Goal: Submit feedback/report problem

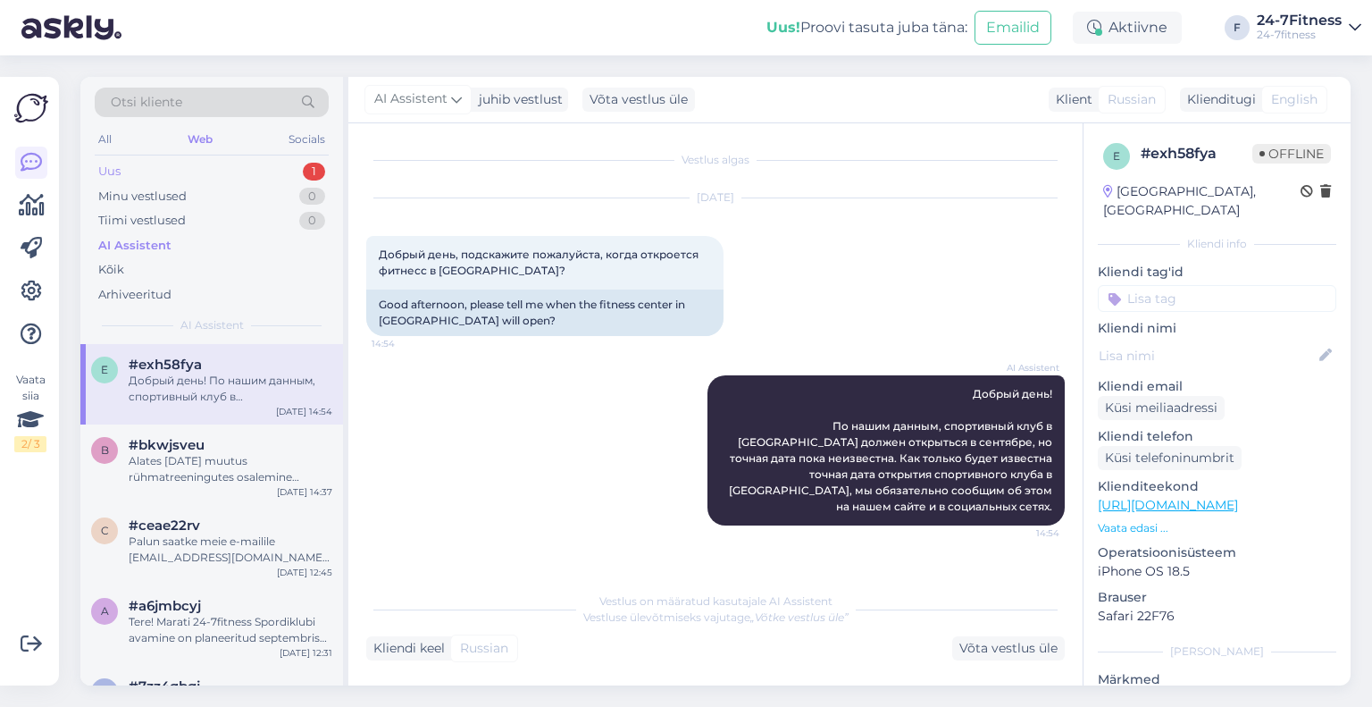
click at [189, 169] on div "Uus 1" at bounding box center [212, 171] width 234 height 25
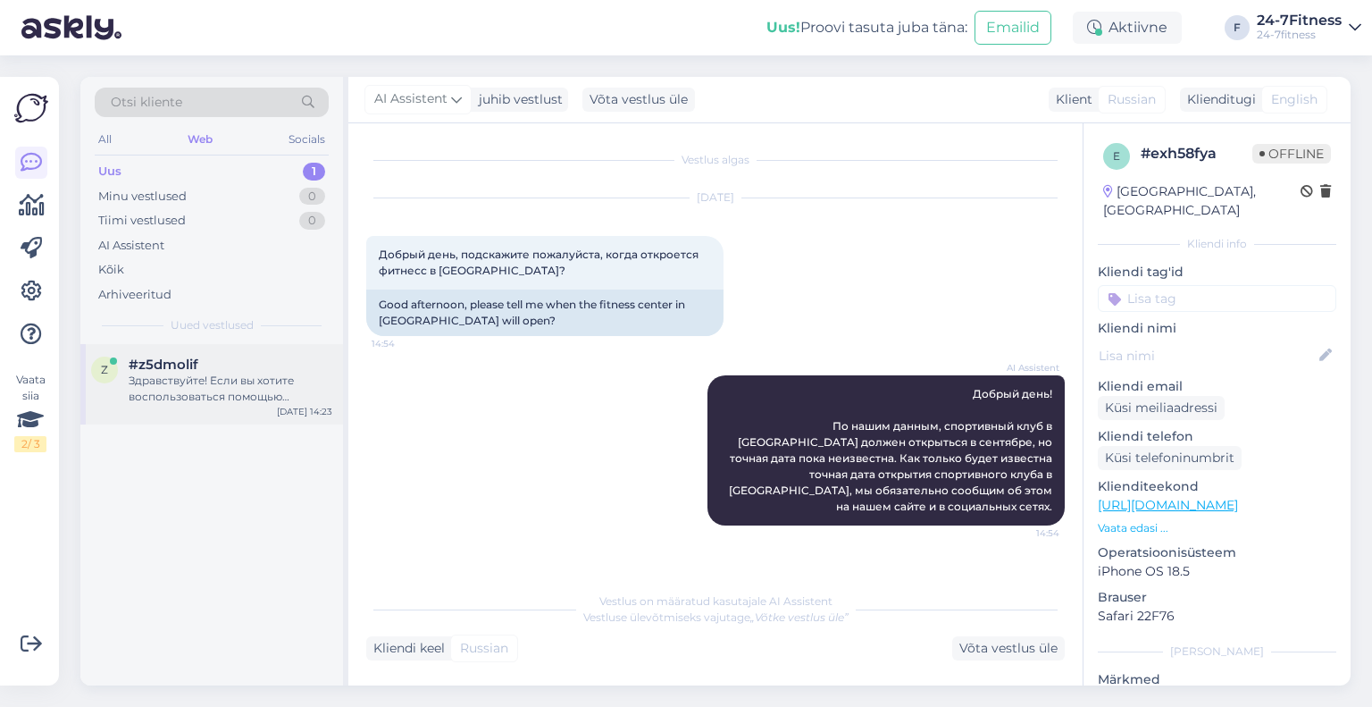
click at [214, 380] on div "Здравствуйте! Если вы хотите воспользоваться помощью персонального тренера, вам…" at bounding box center [231, 389] width 204 height 32
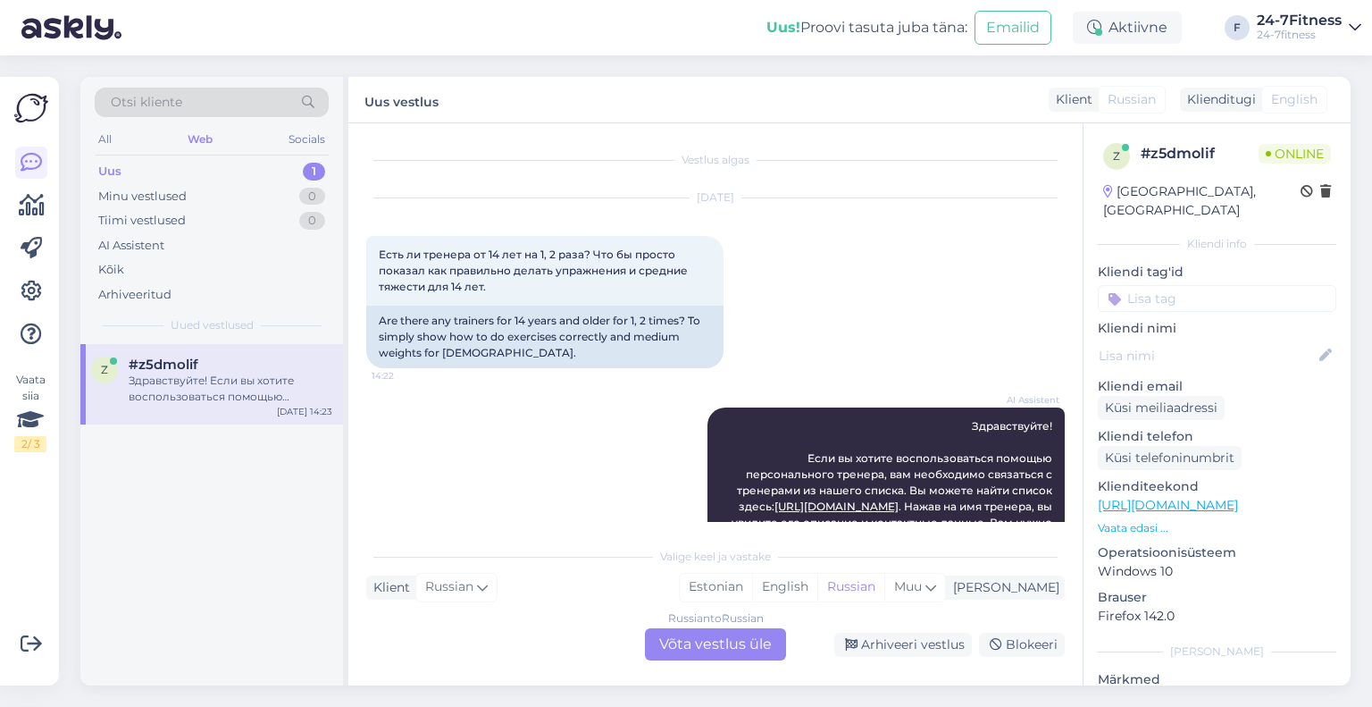
click at [132, 379] on div "Здравствуйте! Если вы хотите воспользоваться помощью персонального тренера, вам…" at bounding box center [231, 389] width 204 height 32
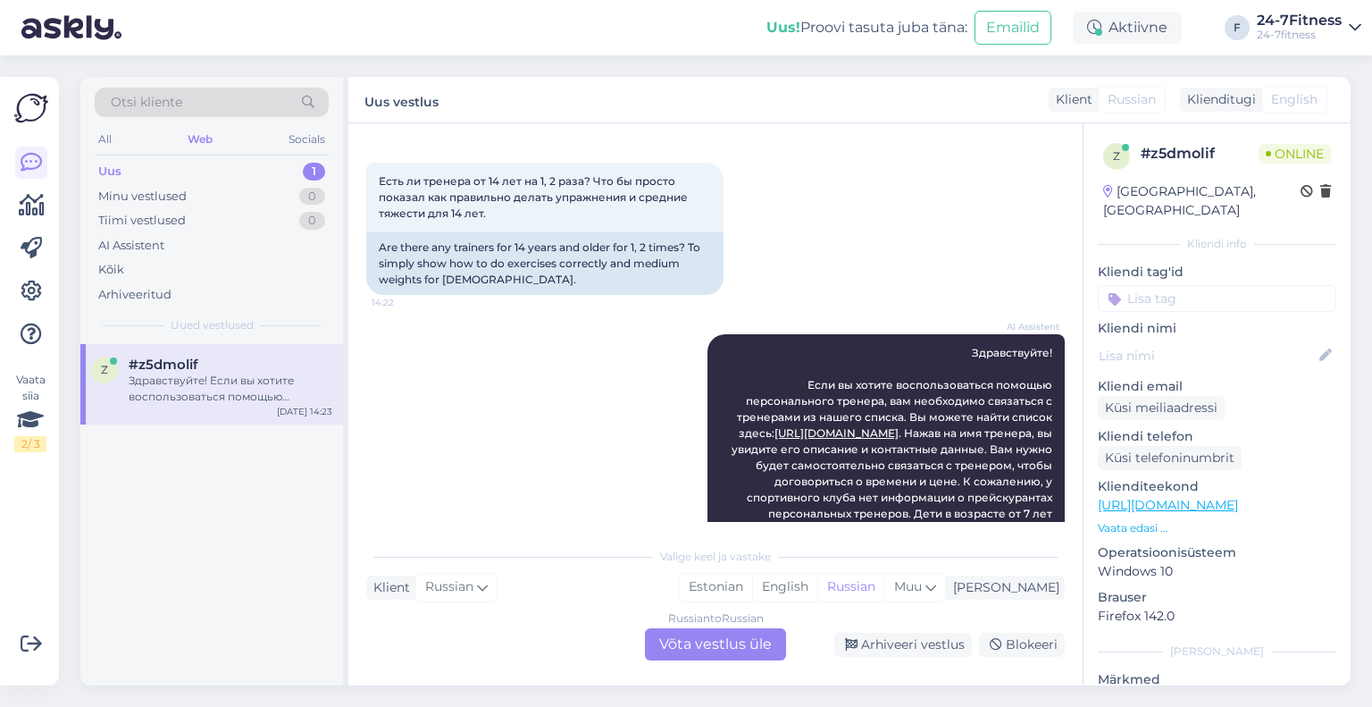
scroll to position [136, 0]
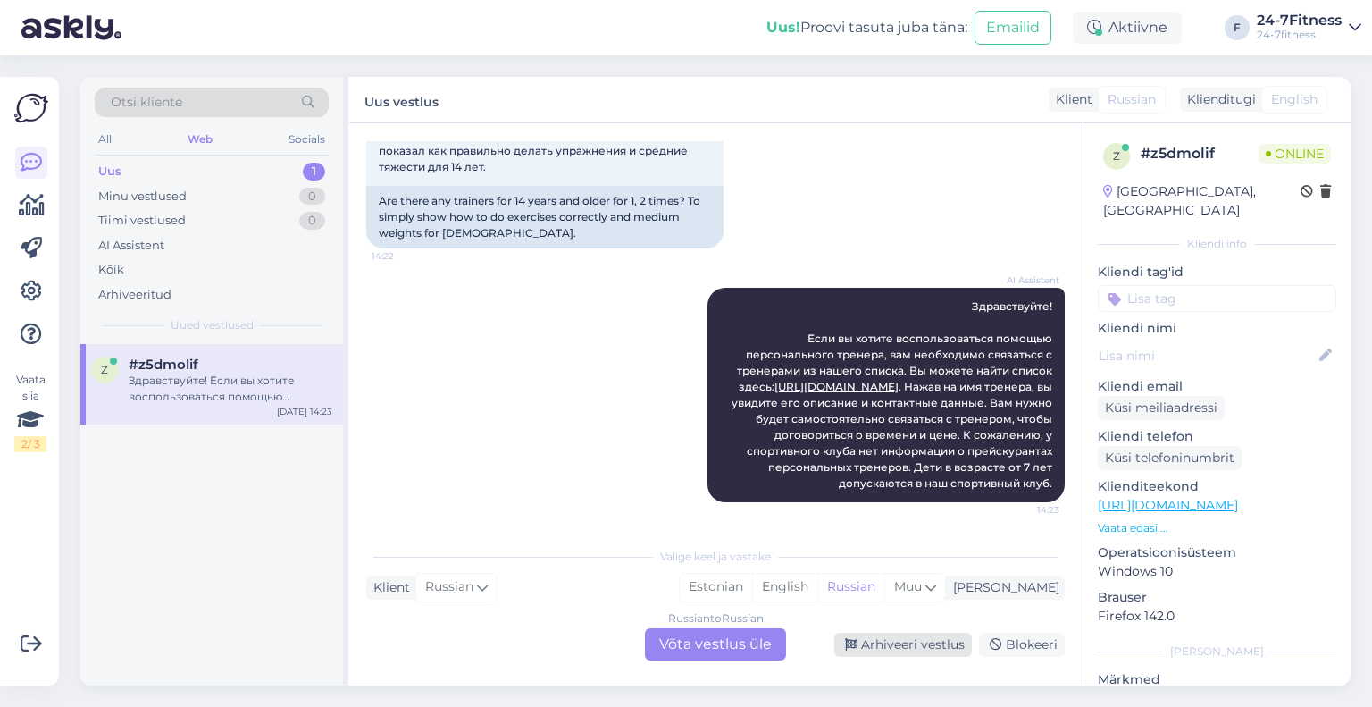
click at [891, 647] on div "Arhiveeri vestlus" at bounding box center [903, 645] width 138 height 24
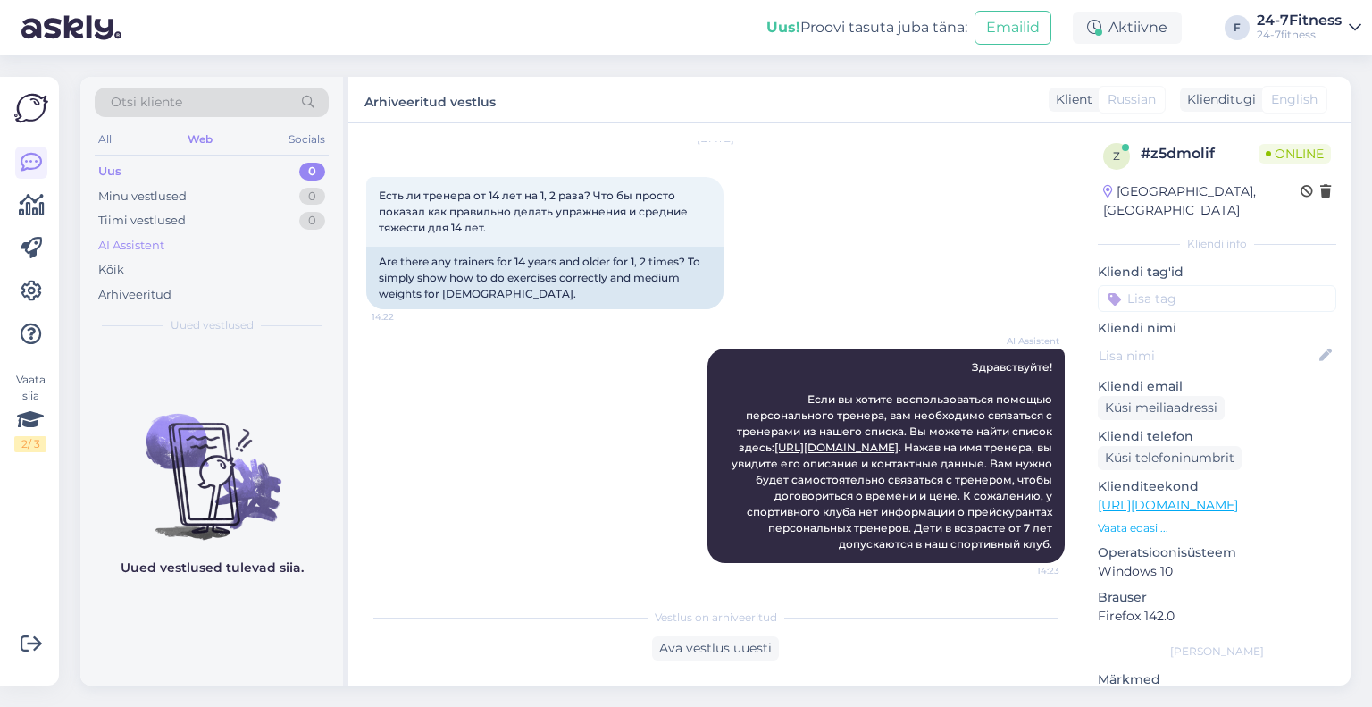
click at [161, 247] on div "AI Assistent" at bounding box center [131, 246] width 66 height 18
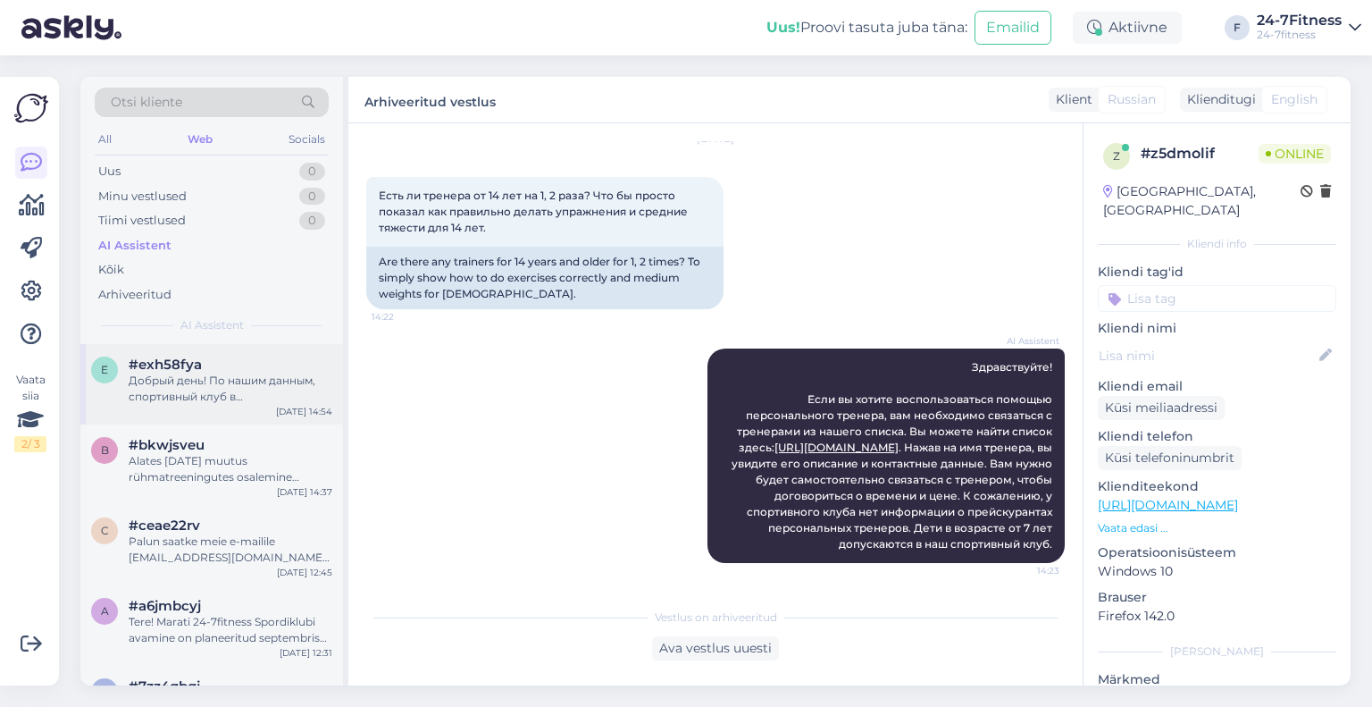
click at [265, 401] on div "Добрый день! По нашим данным, спортивный клуб в [GEOGRAPHIC_DATA] должен открыт…" at bounding box center [231, 389] width 204 height 32
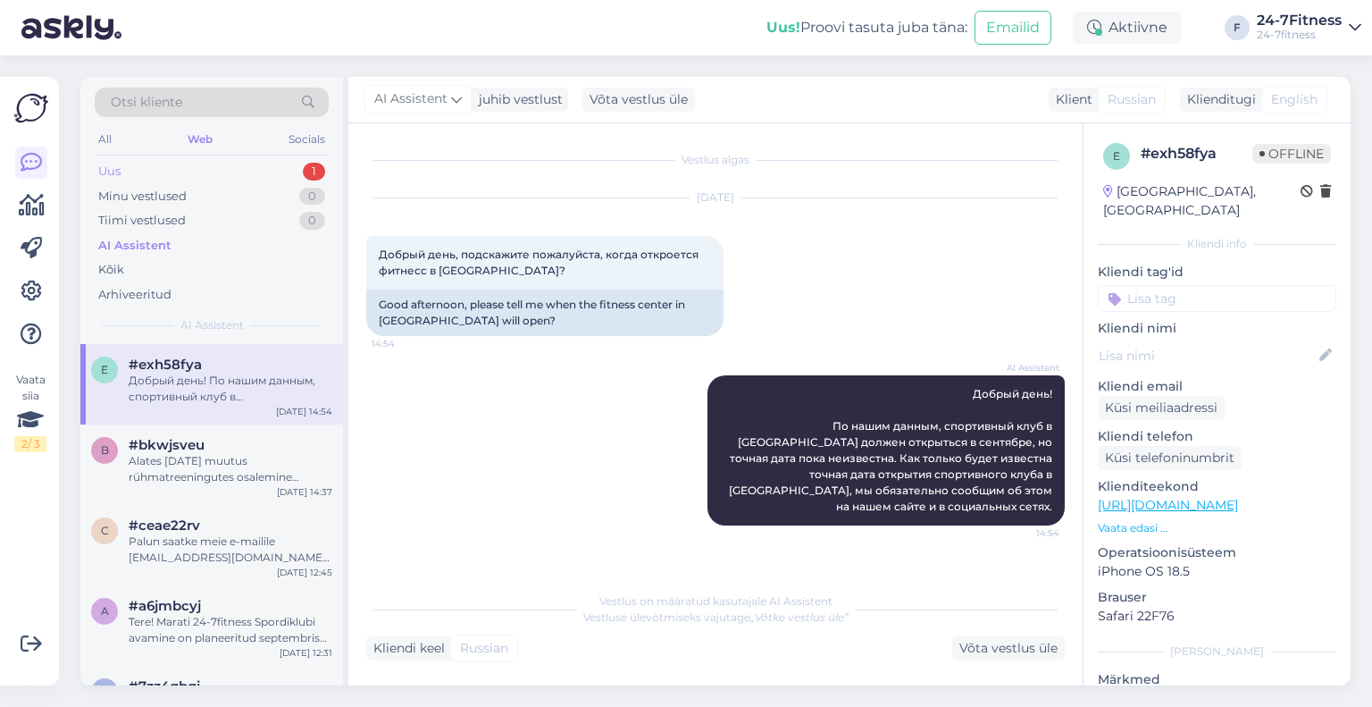
click at [254, 170] on div "Uus 1" at bounding box center [212, 171] width 234 height 25
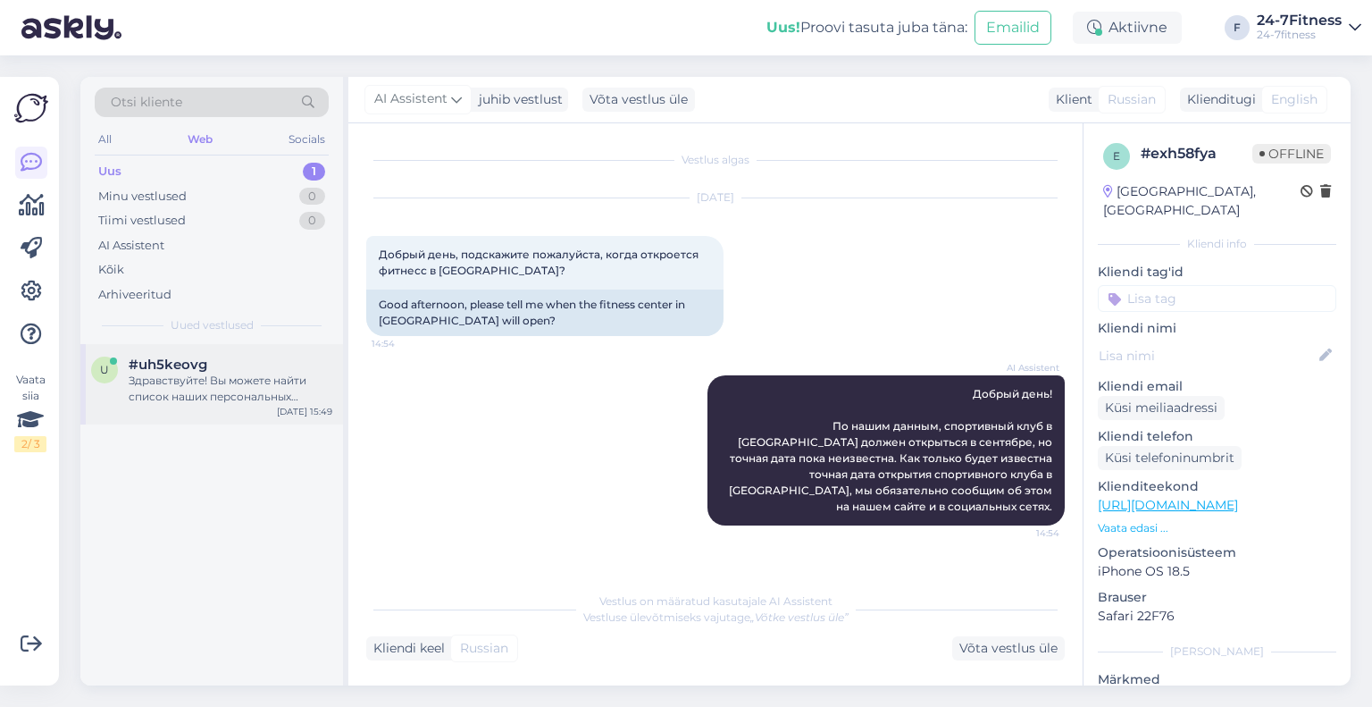
click at [243, 391] on div "Здравствуйте! Вы можете найти список наших персональных тренеров на нашем сайте…" at bounding box center [231, 389] width 204 height 32
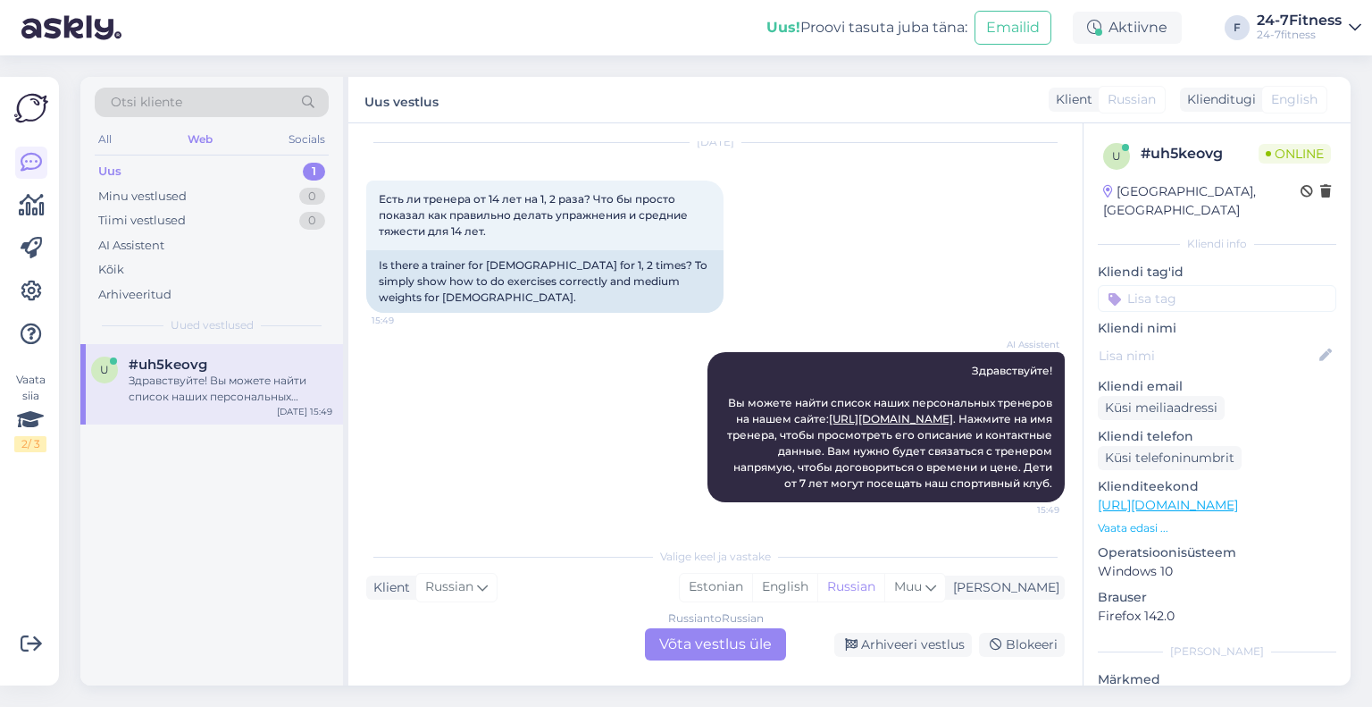
scroll to position [87, 0]
click at [875, 641] on div "Arhiveeri vestlus" at bounding box center [903, 645] width 138 height 24
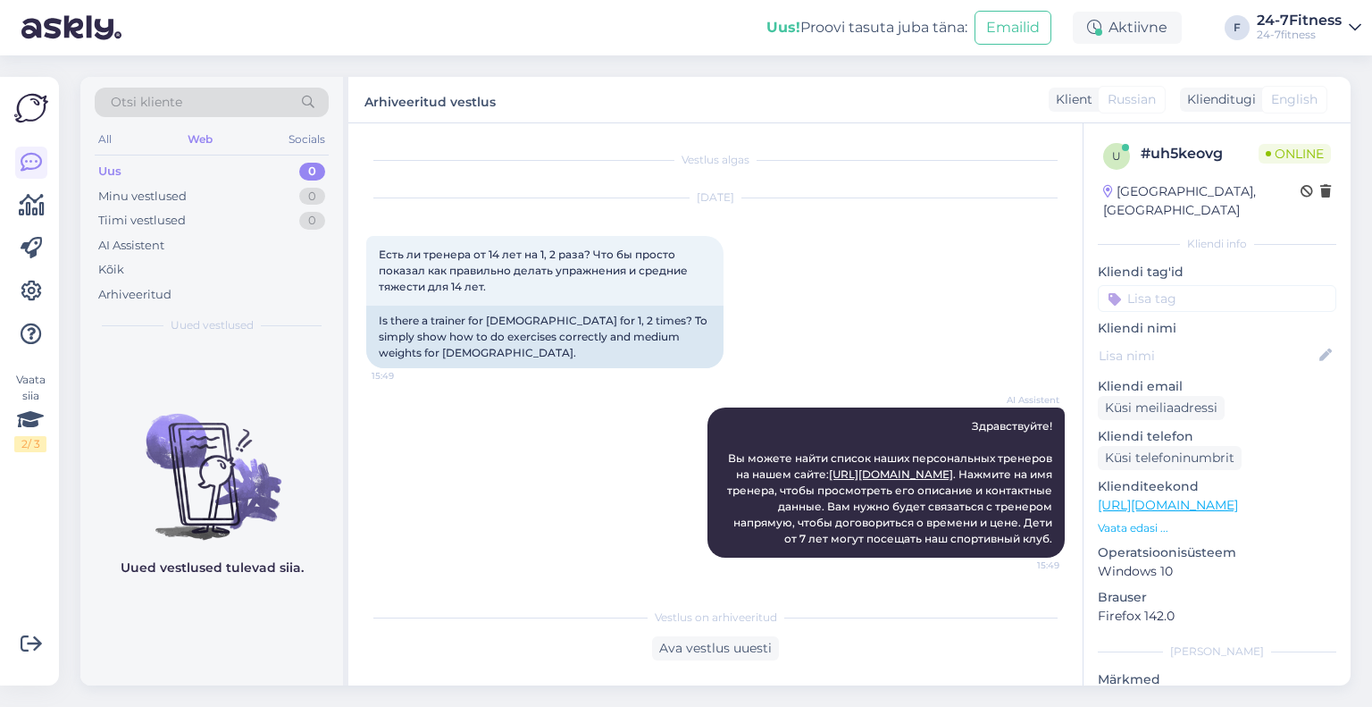
scroll to position [26, 0]
click at [206, 247] on div "AI Assistent" at bounding box center [212, 245] width 234 height 25
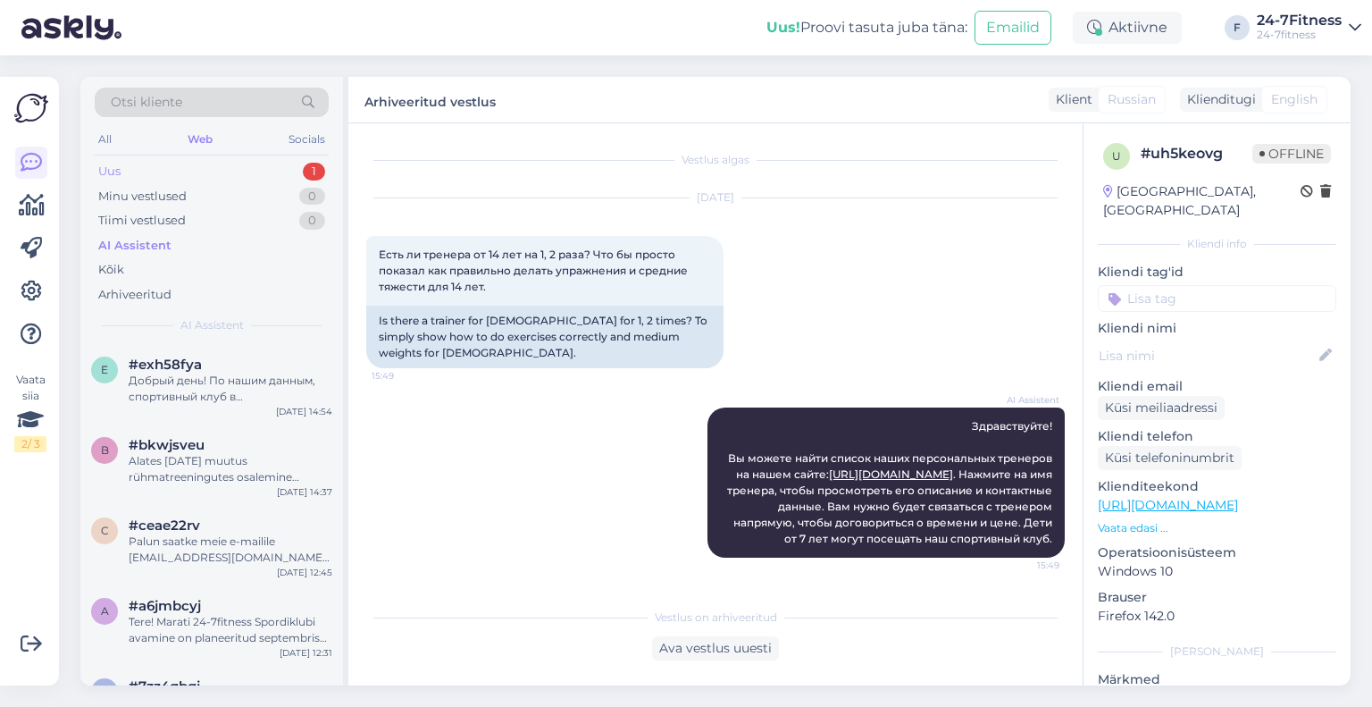
click at [241, 168] on div "Uus 1" at bounding box center [212, 171] width 234 height 25
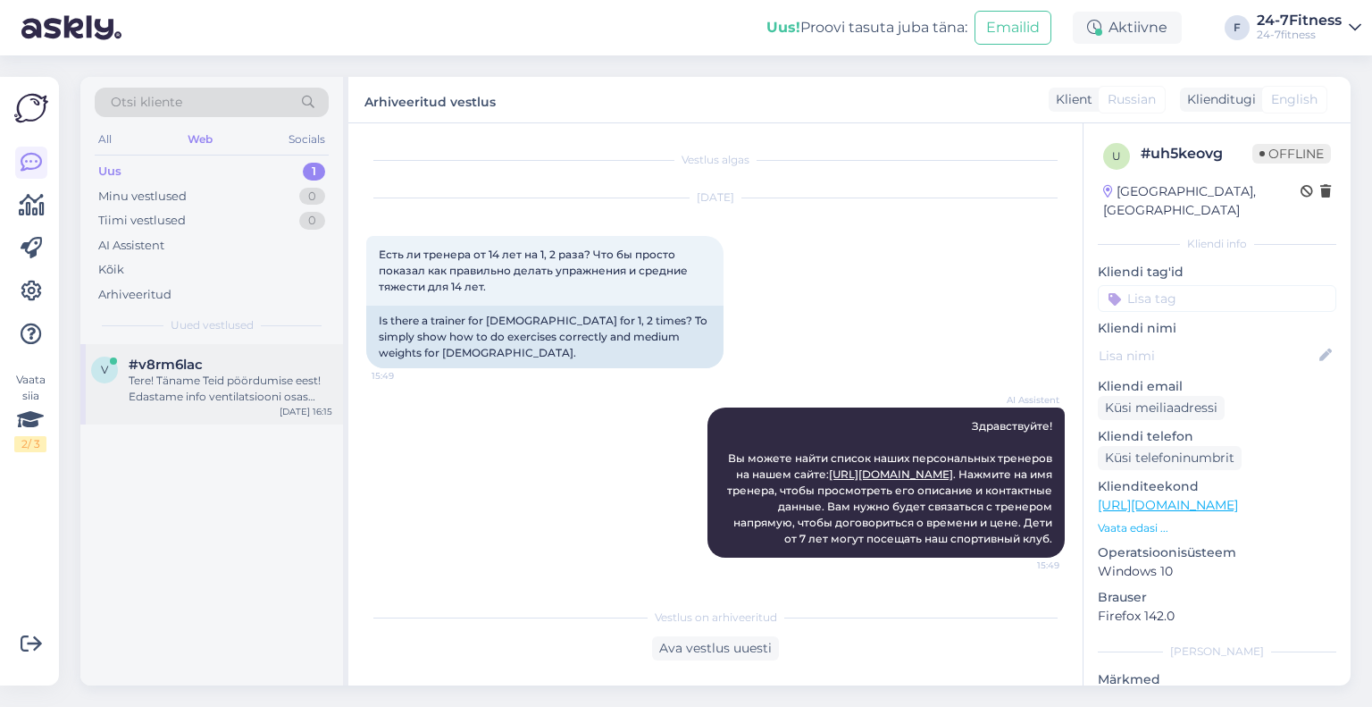
click at [247, 371] on div "#v8rm6lac" at bounding box center [231, 364] width 204 height 16
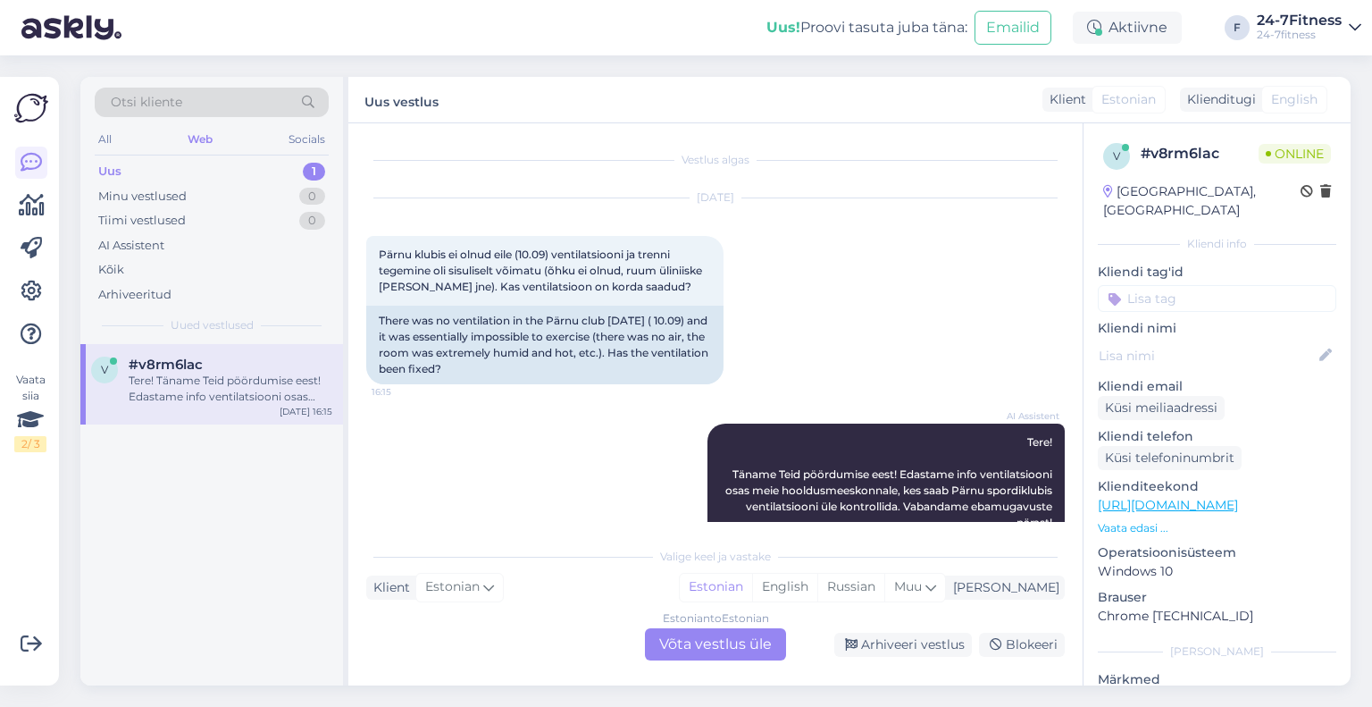
scroll to position [39, 0]
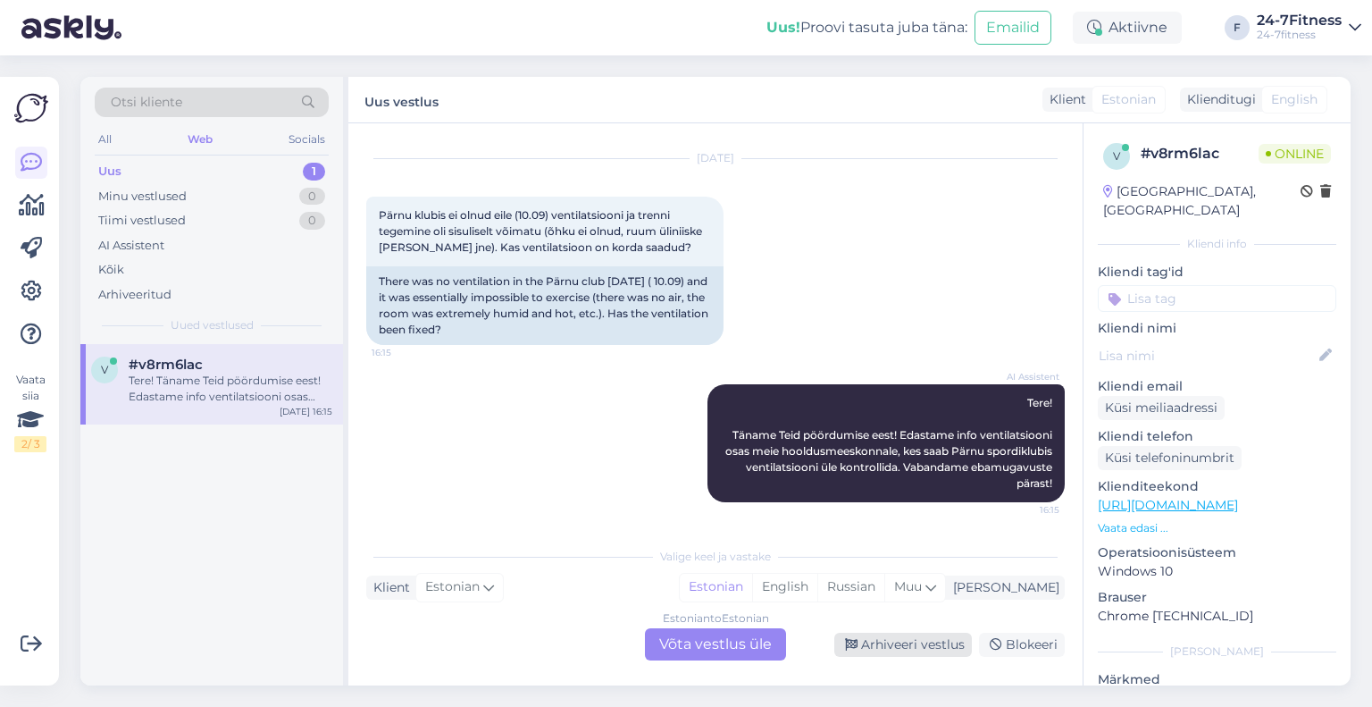
click at [887, 644] on div "Arhiveeri vestlus" at bounding box center [903, 645] width 138 height 24
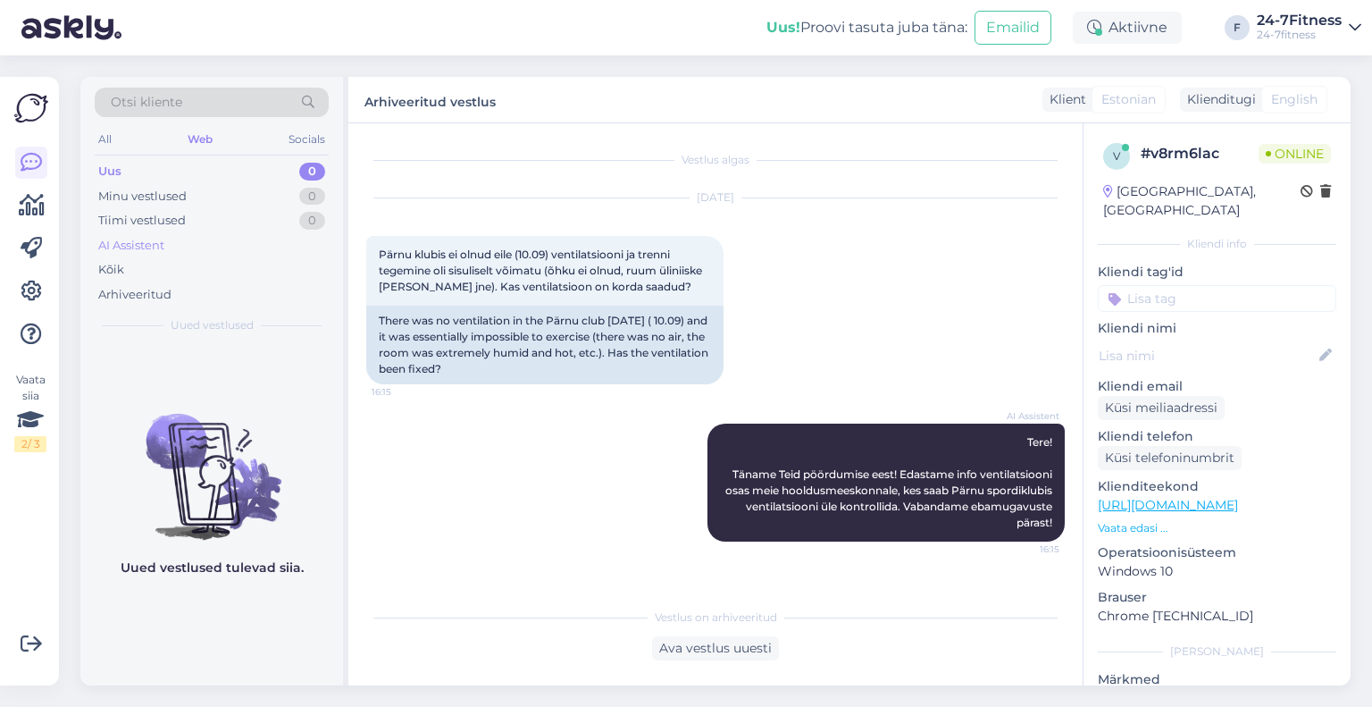
click at [123, 240] on div "AI Assistent" at bounding box center [131, 246] width 66 height 18
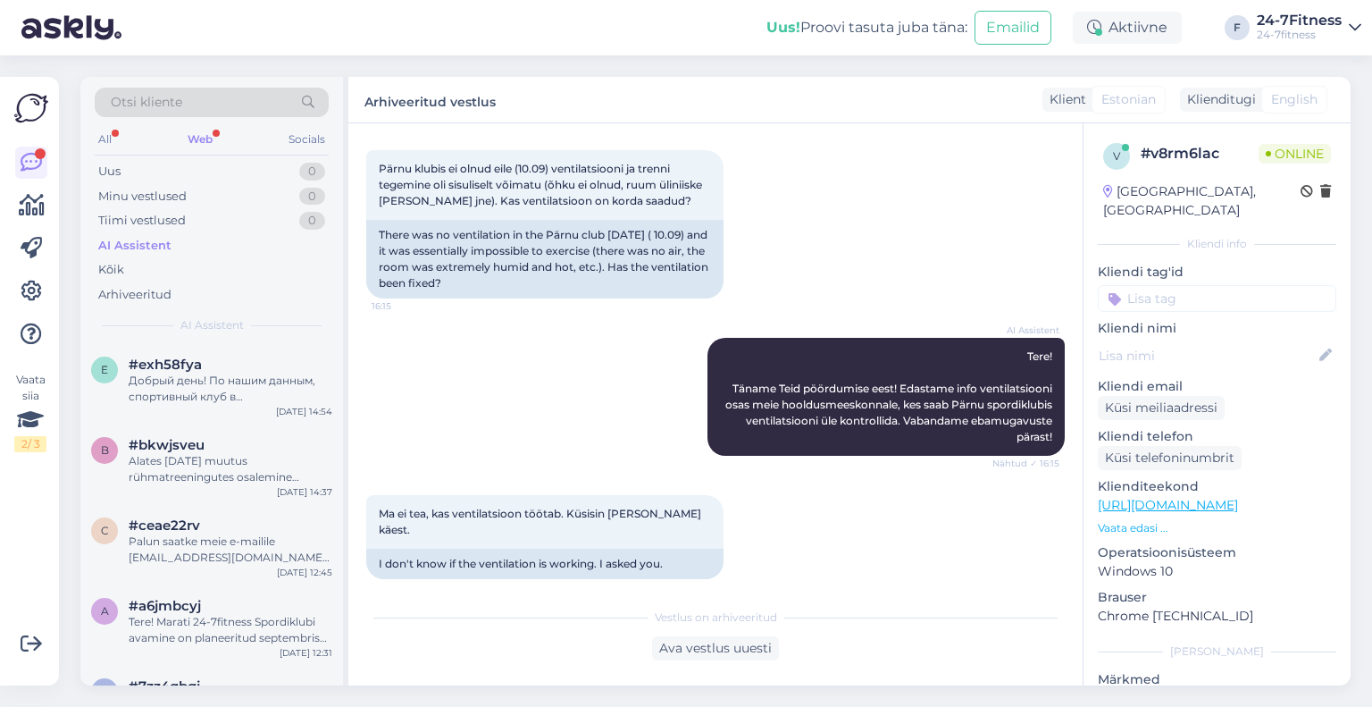
scroll to position [194, 0]
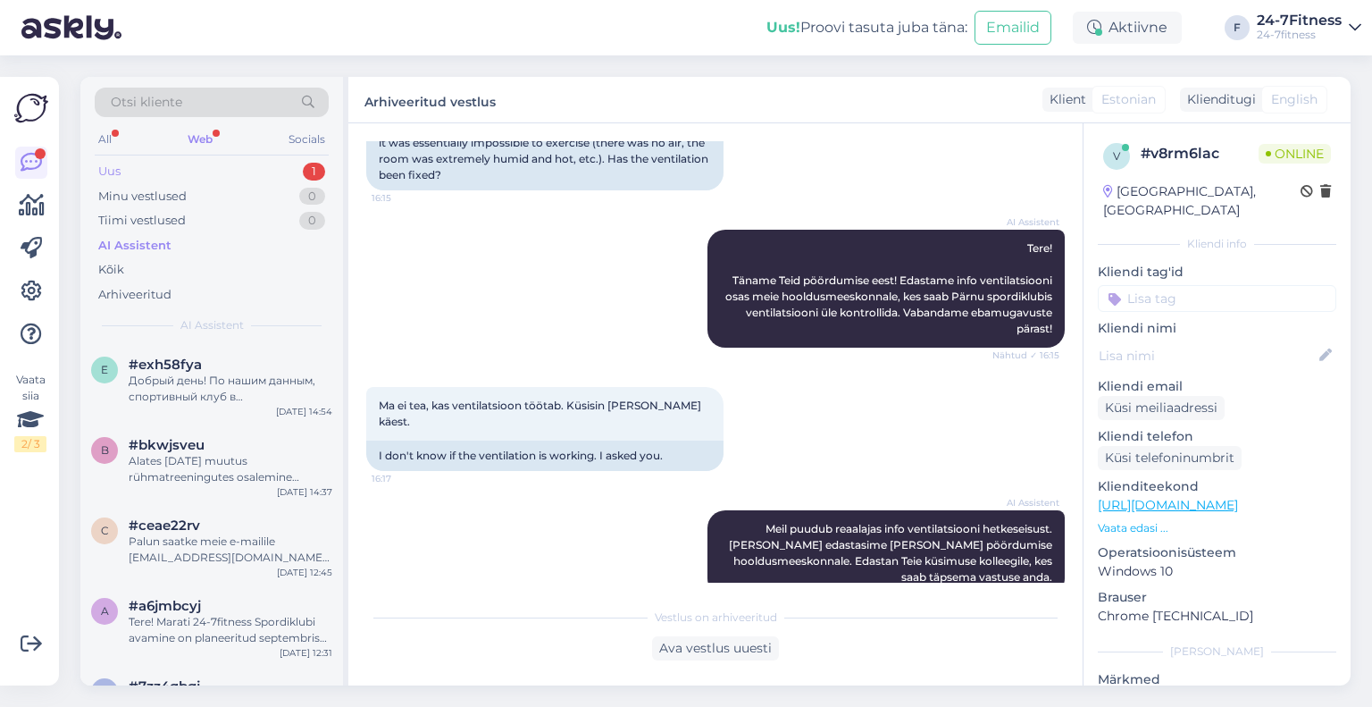
click at [196, 164] on div "Uus 1" at bounding box center [212, 171] width 234 height 25
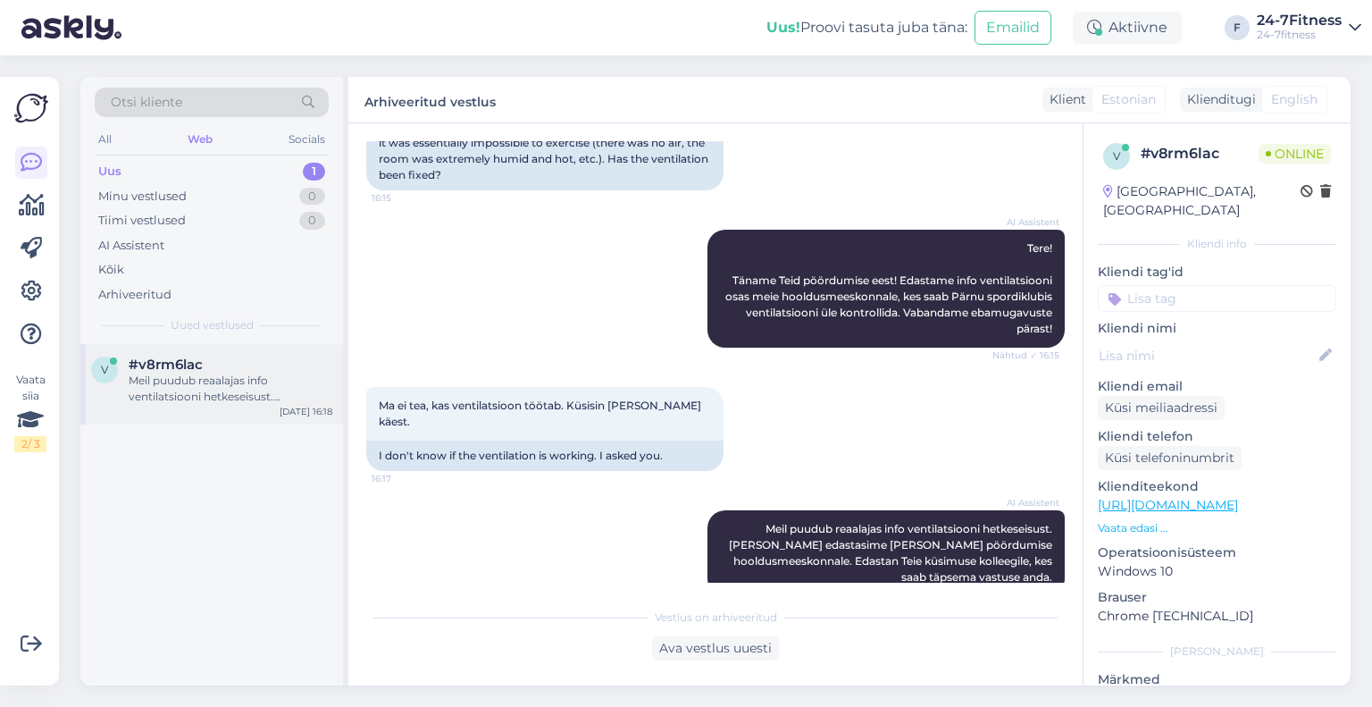
click at [198, 361] on span "#v8rm6lac" at bounding box center [166, 364] width 74 height 16
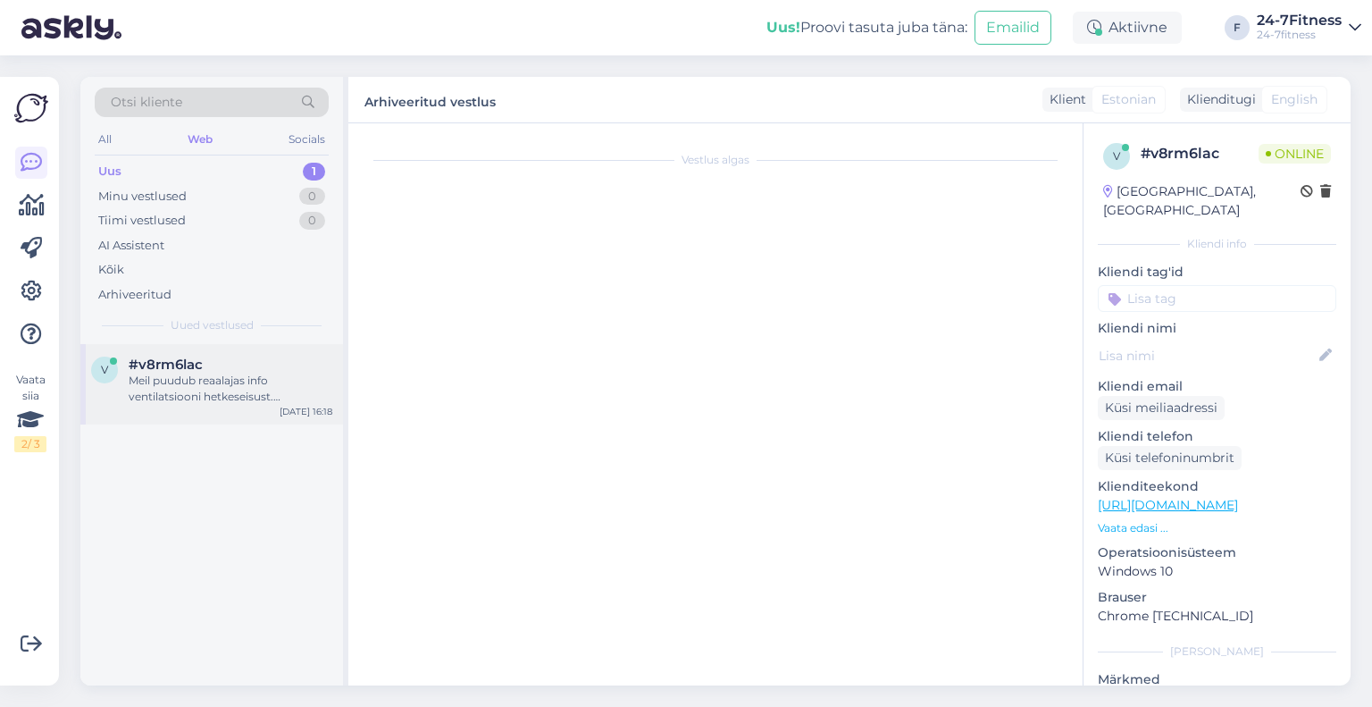
scroll to position [255, 0]
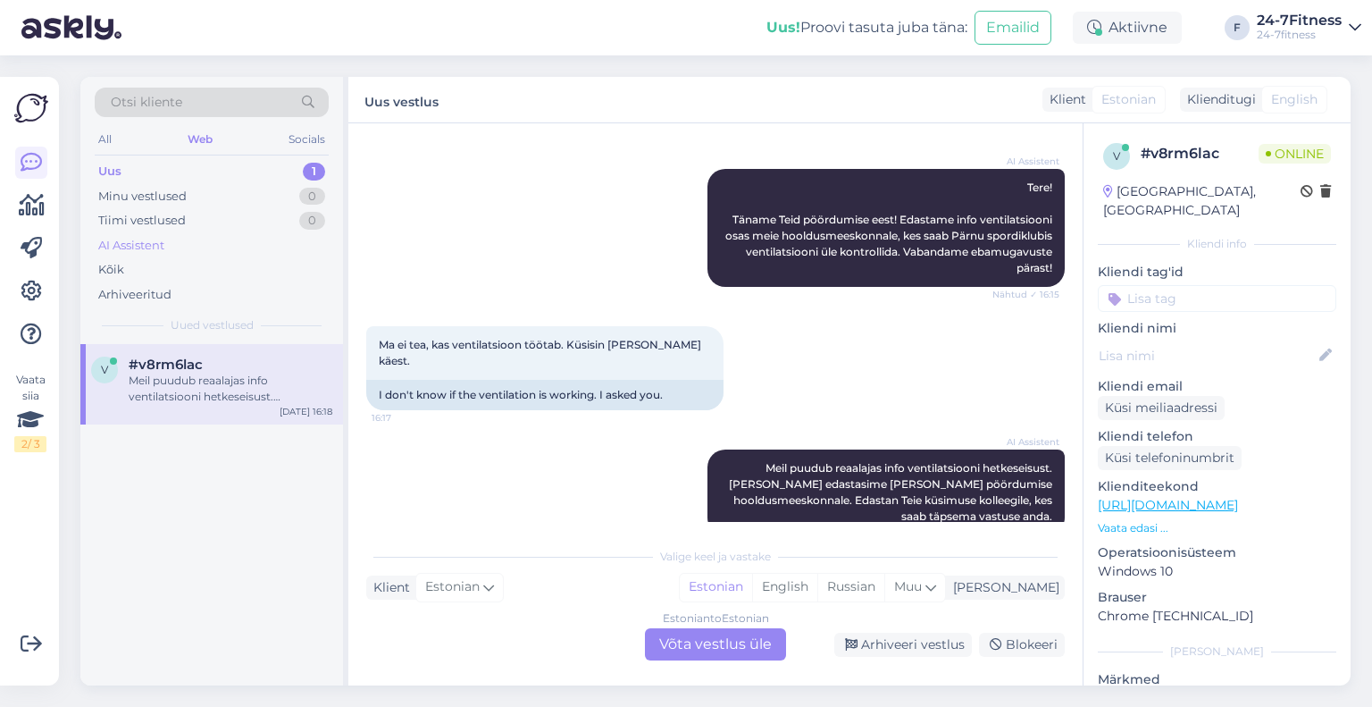
click at [150, 247] on div "AI Assistent" at bounding box center [131, 246] width 66 height 18
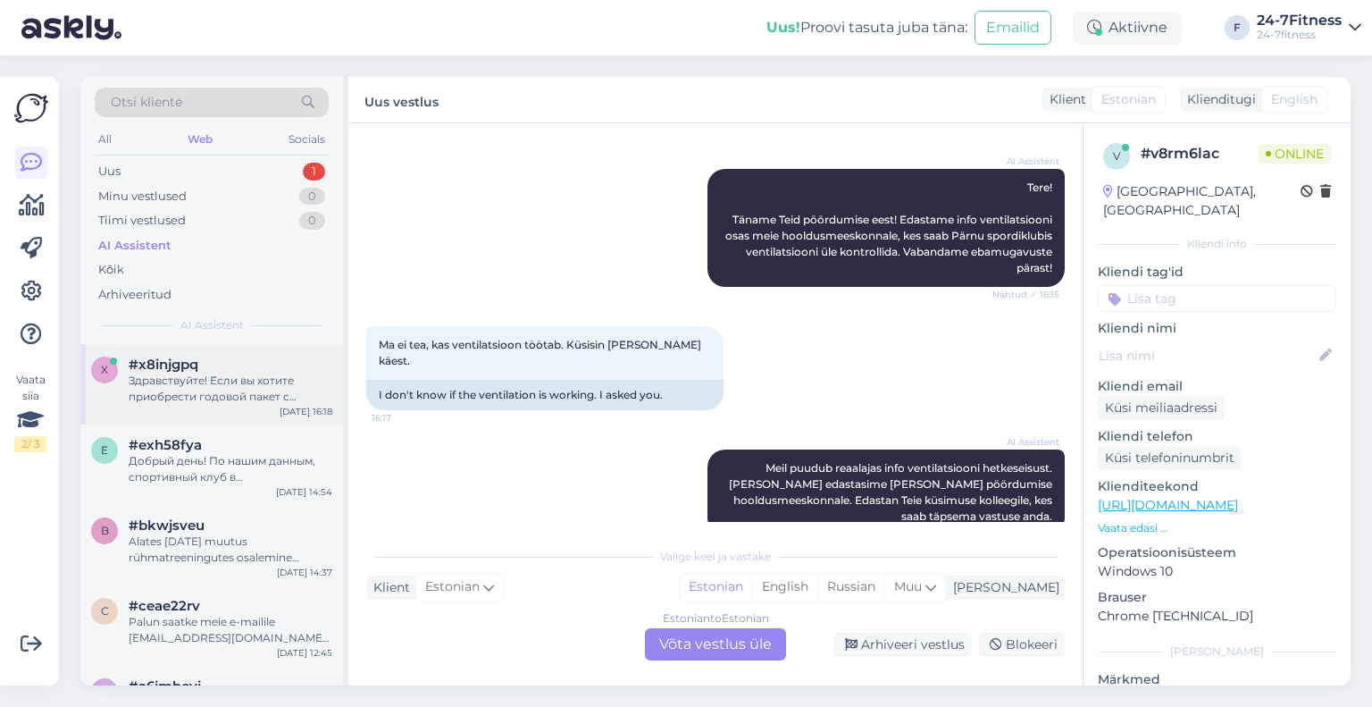
click at [184, 373] on div "Здравствуйте! Если вы хотите приобрести годовой пакет с договором, необходимо у…" at bounding box center [231, 389] width 204 height 32
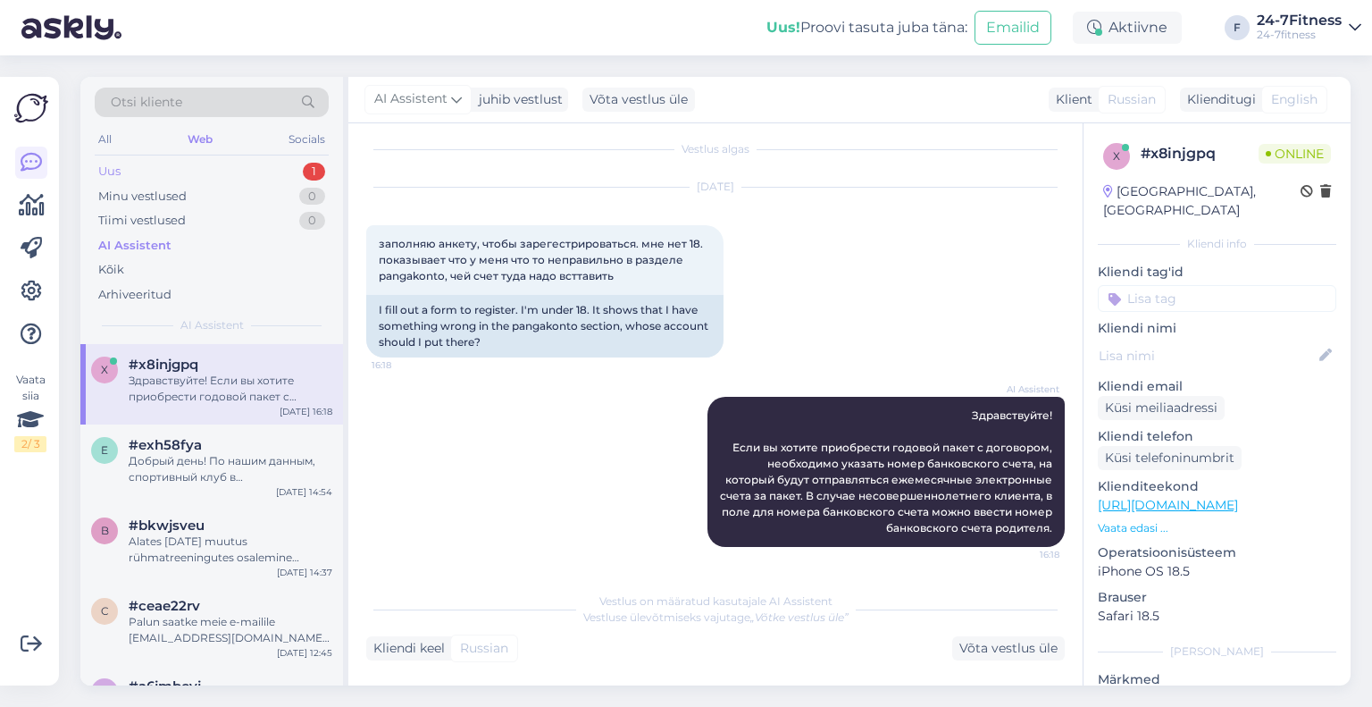
click at [192, 167] on div "Uus 1" at bounding box center [212, 171] width 234 height 25
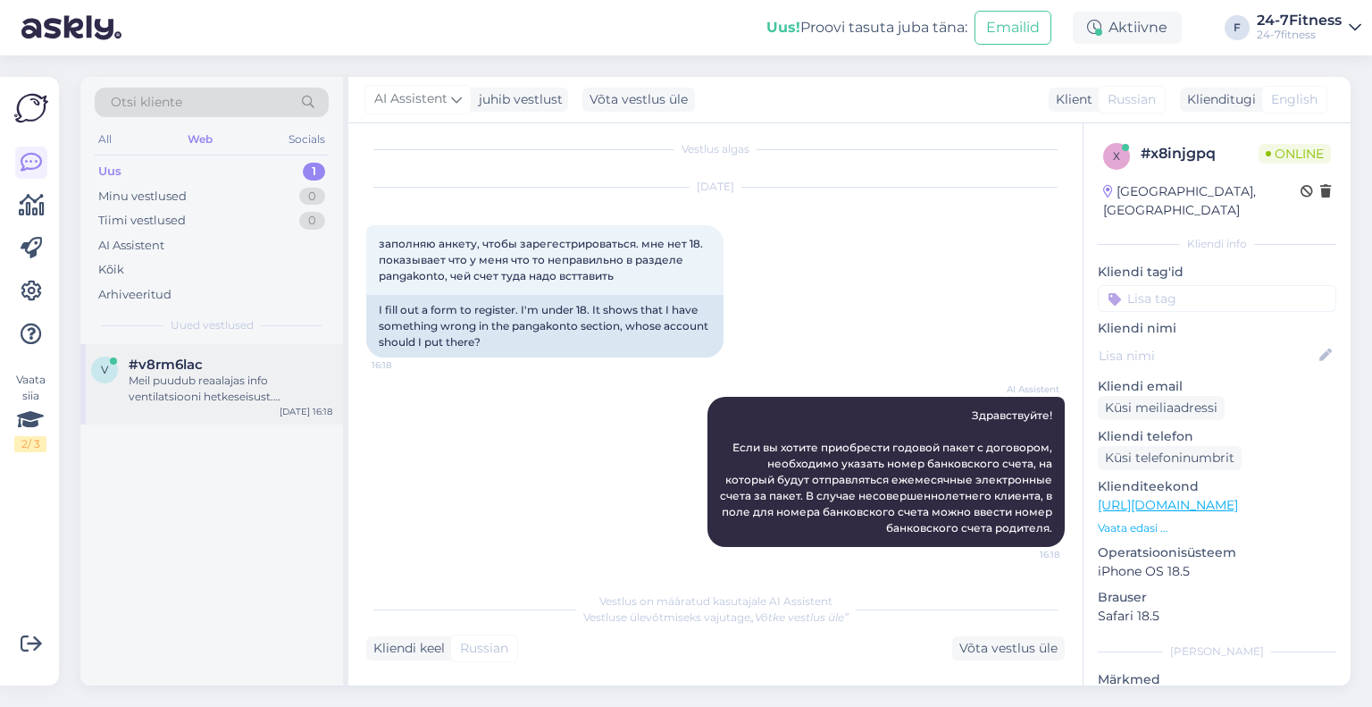
click at [231, 378] on div "Meil puudub reaalajas info ventilatsiooni hetkeseisust. [PERSON_NAME] edastasim…" at bounding box center [231, 389] width 204 height 32
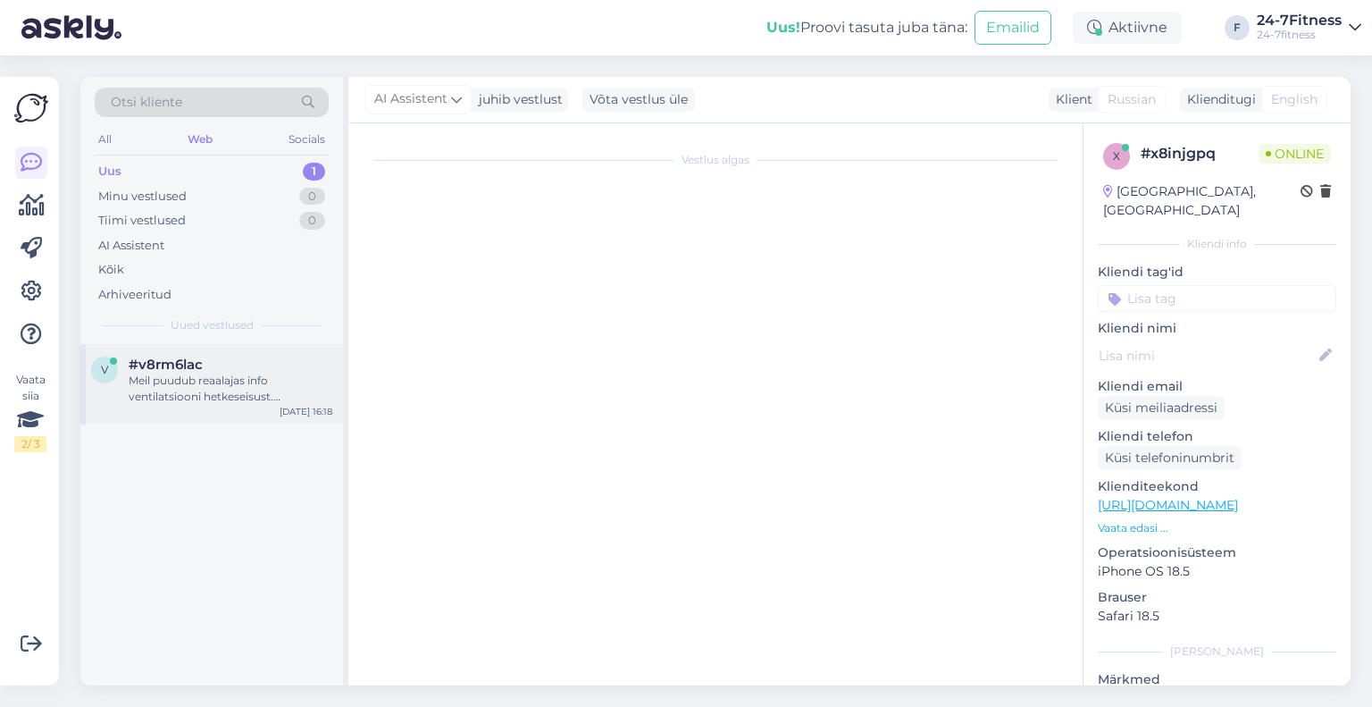
scroll to position [255, 0]
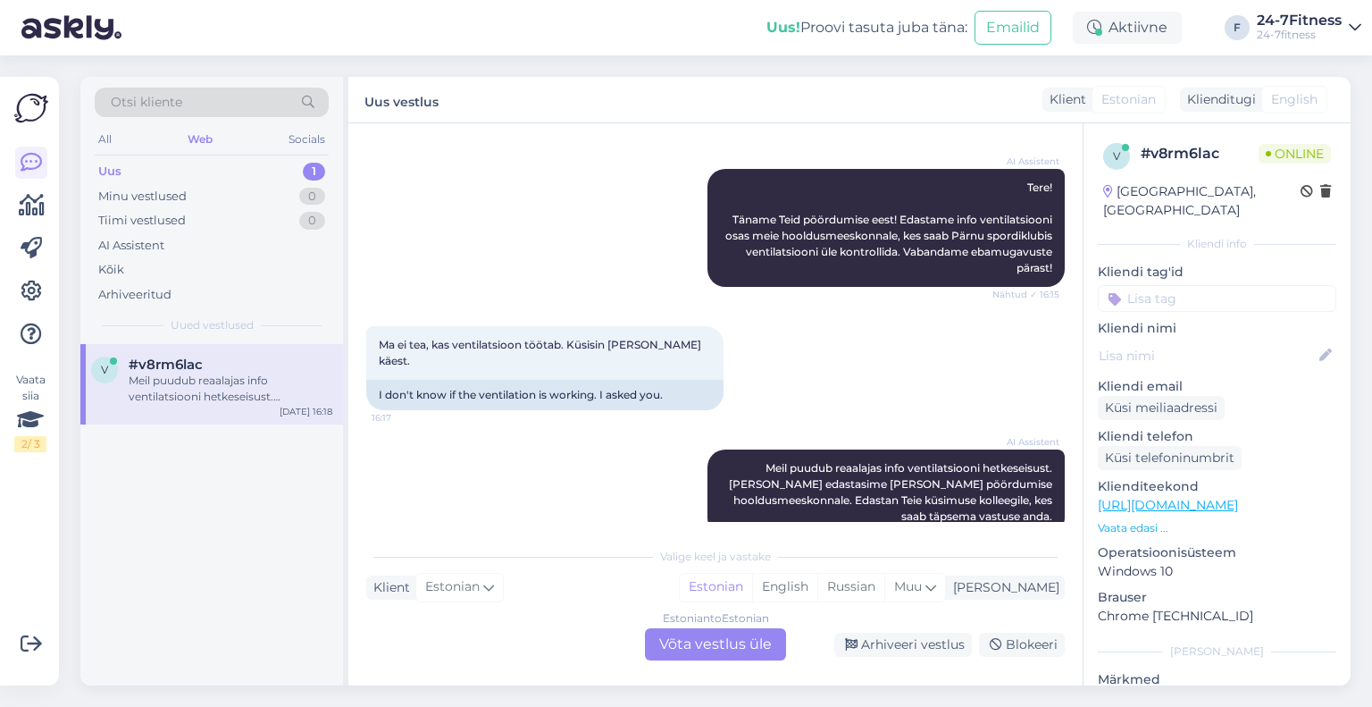
click at [745, 654] on div "Estonian to Estonian Võta vestlus üle" at bounding box center [715, 644] width 141 height 32
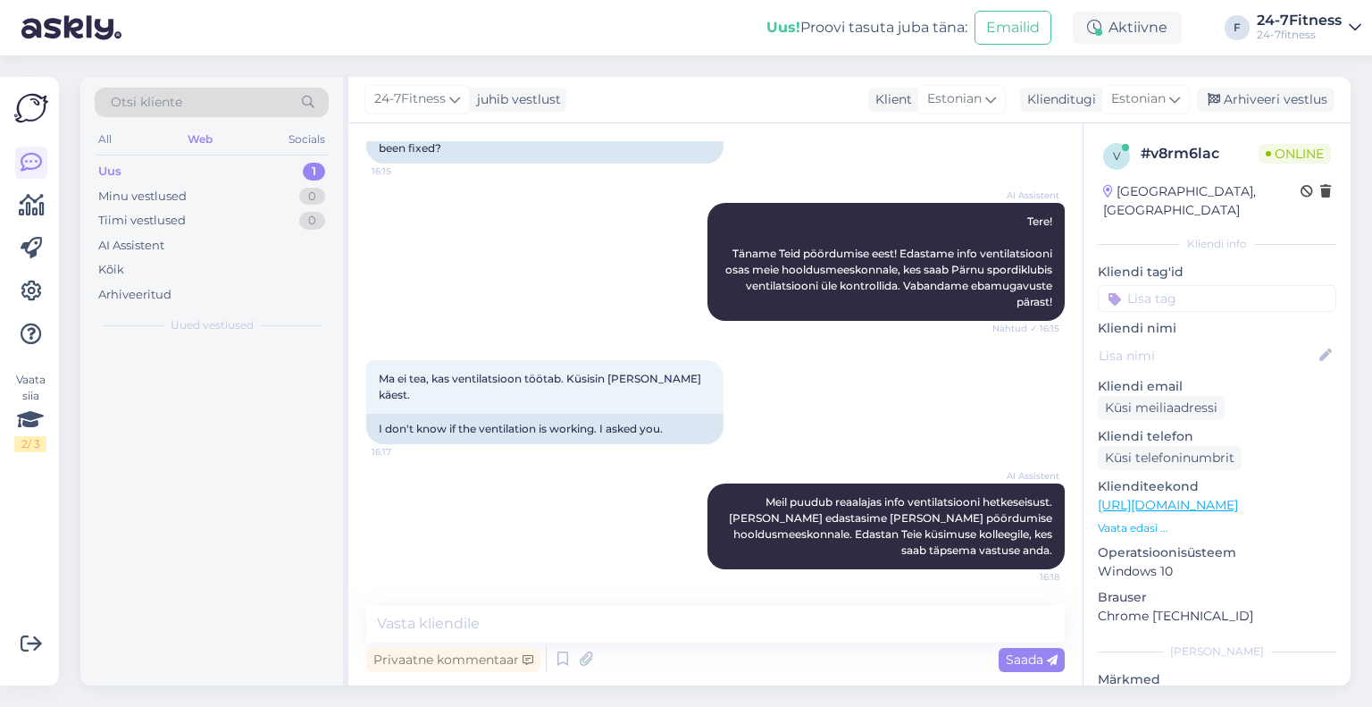
scroll to position [188, 0]
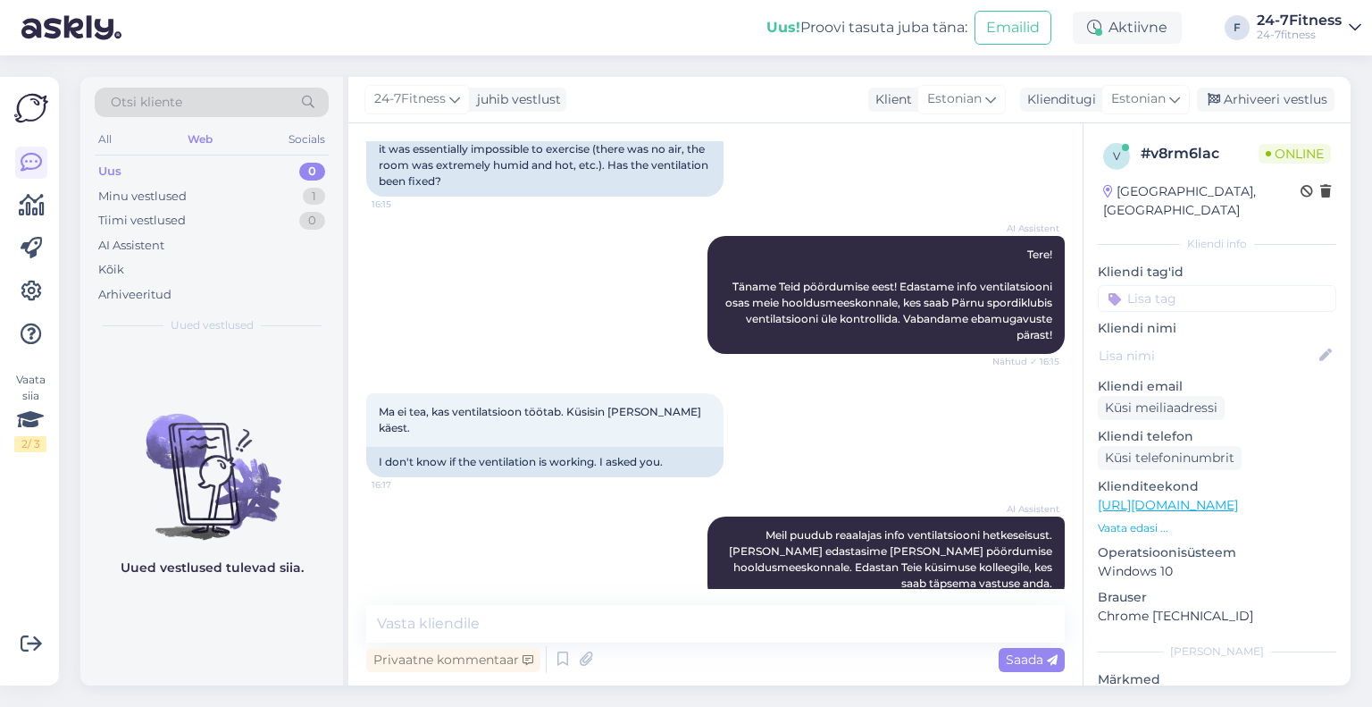
click at [540, 591] on div "Vestlus algas [DATE] Pärnu klubis ei olnud eile (10.09) ventilatsiooni ja trenn…" at bounding box center [715, 404] width 734 height 562
click at [554, 620] on textarea at bounding box center [715, 624] width 699 height 38
paste textarea "Edastasime eile info Pärnu spordiklubi ventilatsiooni probleemi kohta meie hool…"
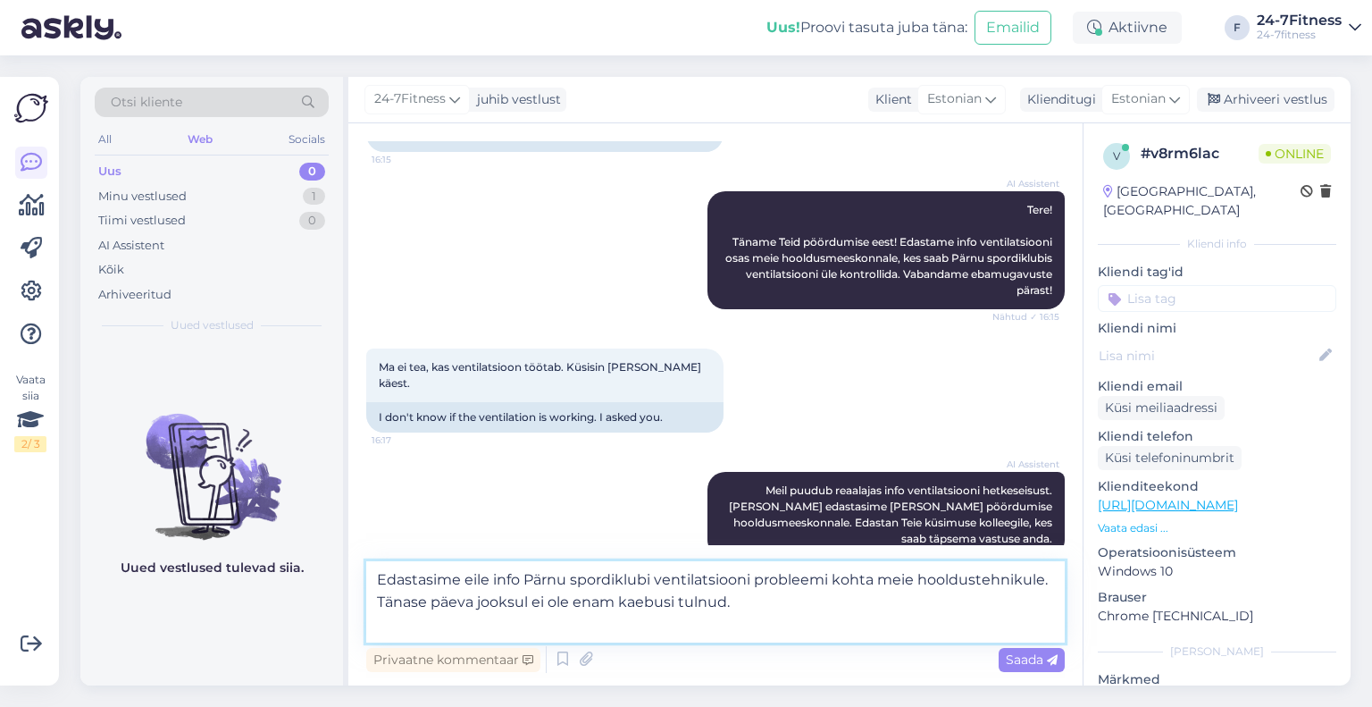
scroll to position [209, 0]
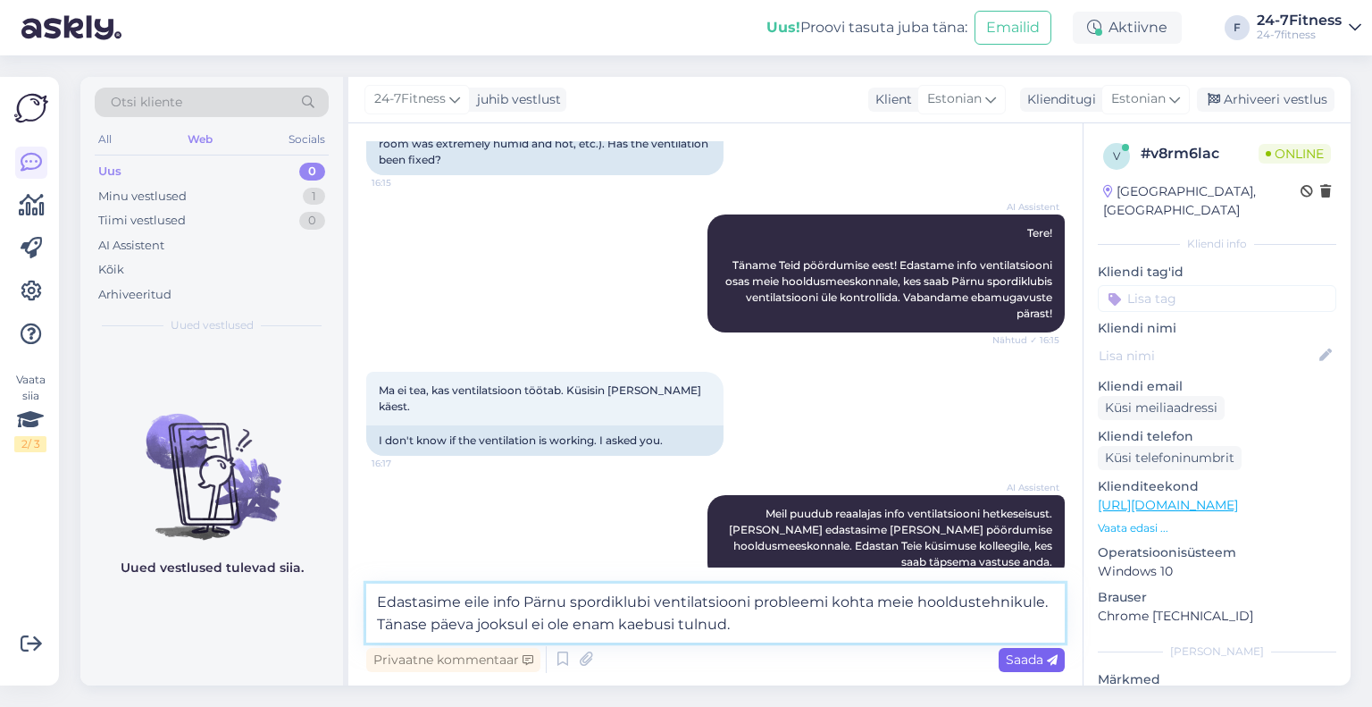
type textarea "Edastasime eile info Pärnu spordiklubi ventilatsiooni probleemi kohta meie hool…"
click at [1008, 659] on span "Saada" at bounding box center [1032, 659] width 52 height 16
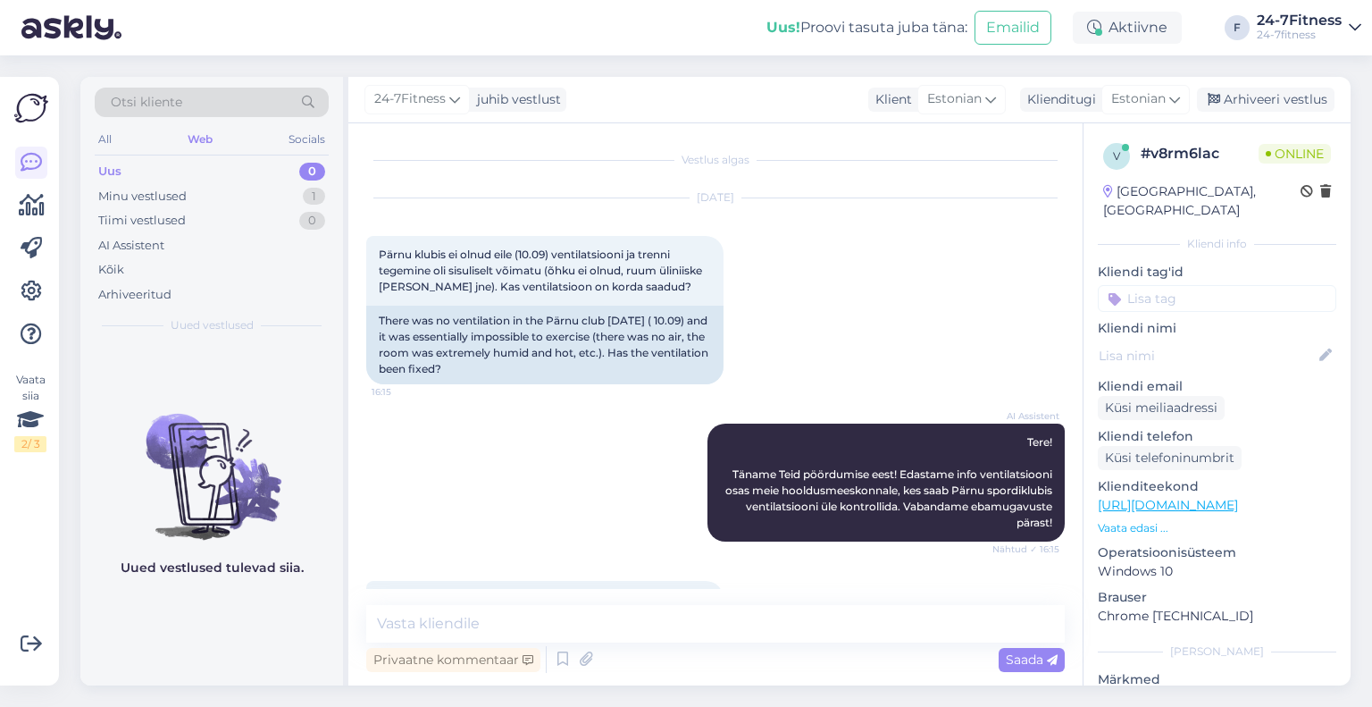
scroll to position [297, 0]
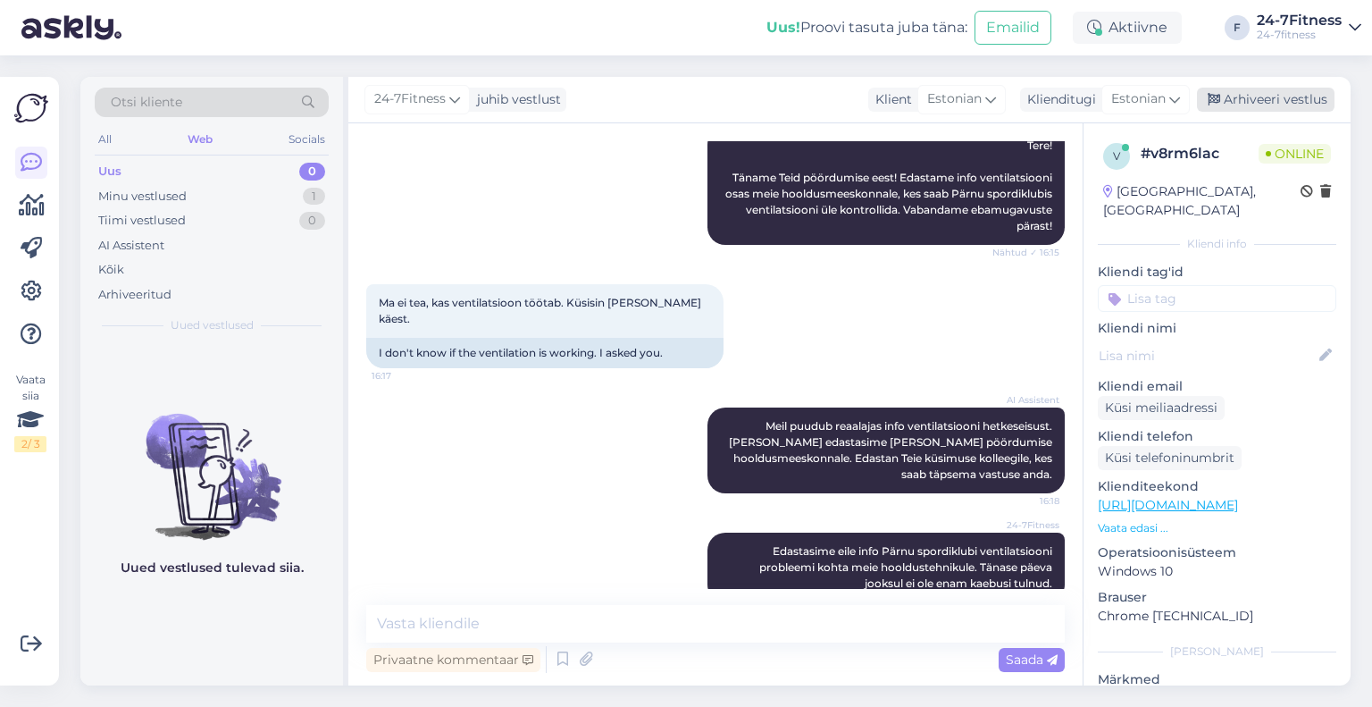
click at [1240, 106] on div "Arhiveeri vestlus" at bounding box center [1266, 100] width 138 height 24
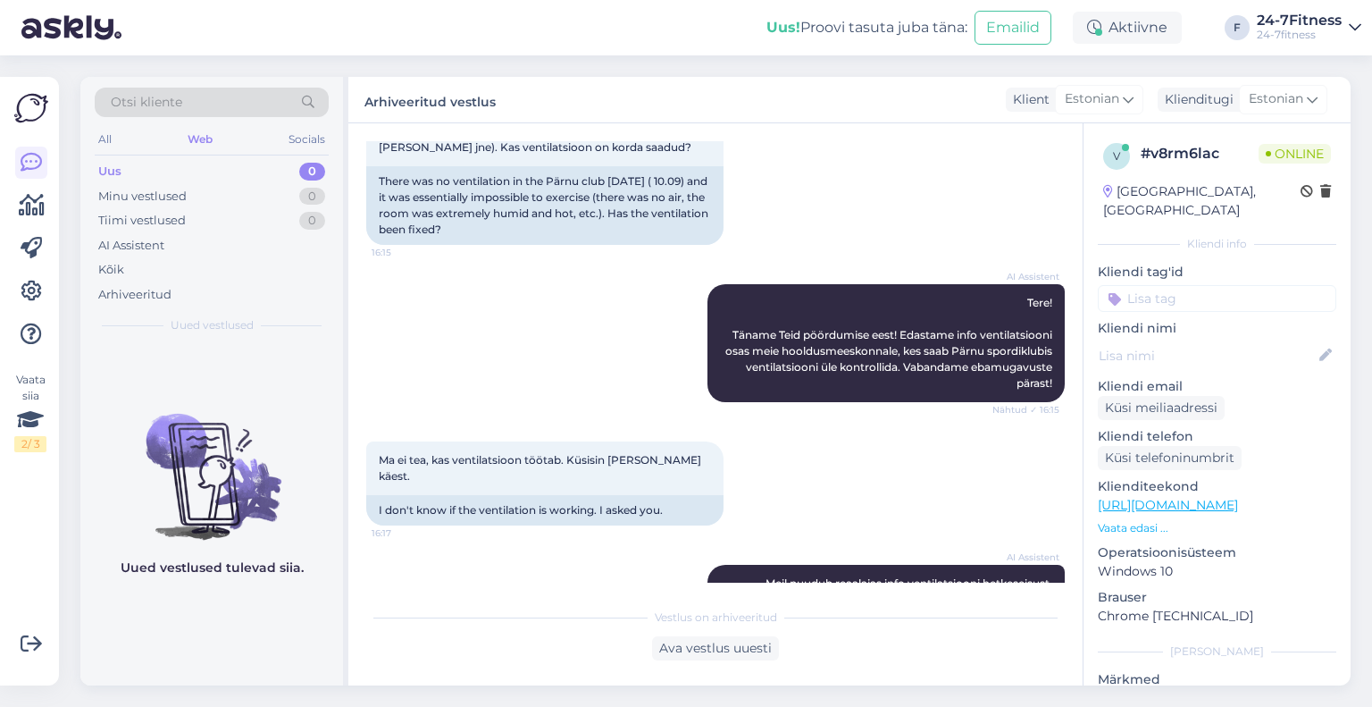
scroll to position [304, 0]
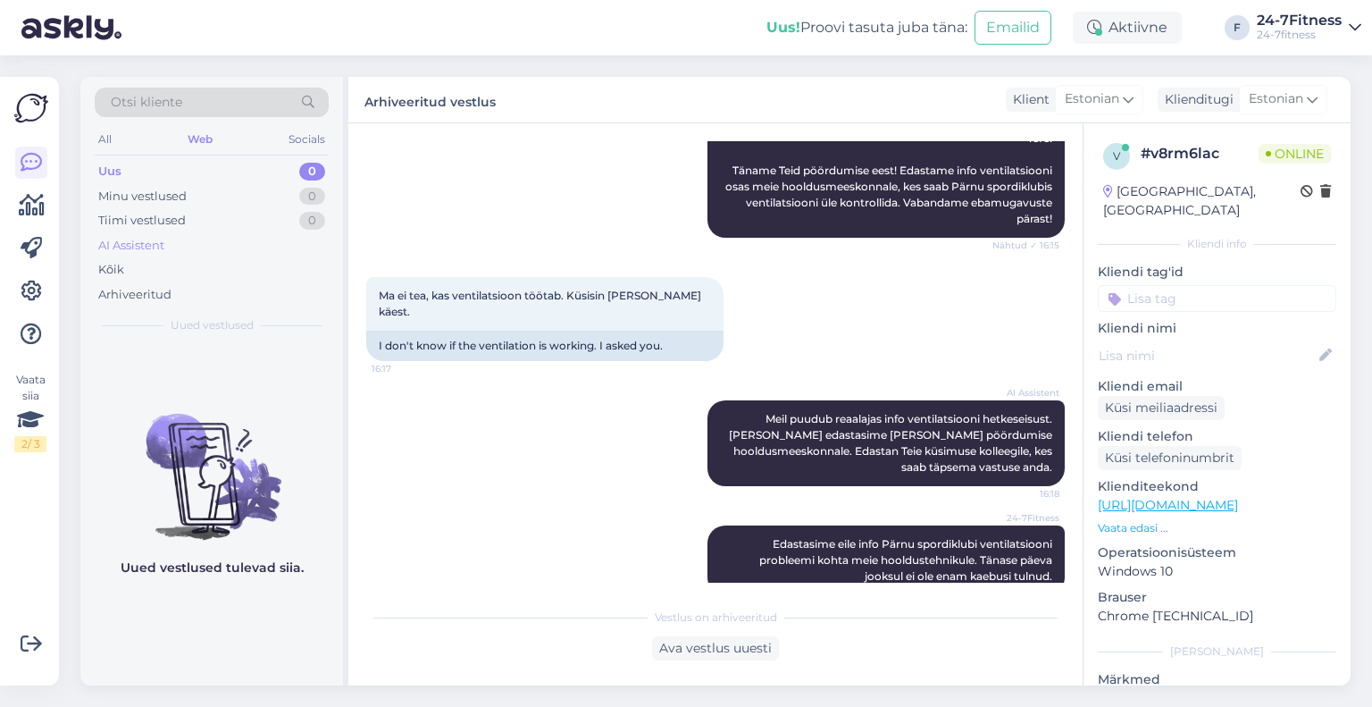
click at [124, 251] on div "AI Assistent" at bounding box center [131, 246] width 66 height 18
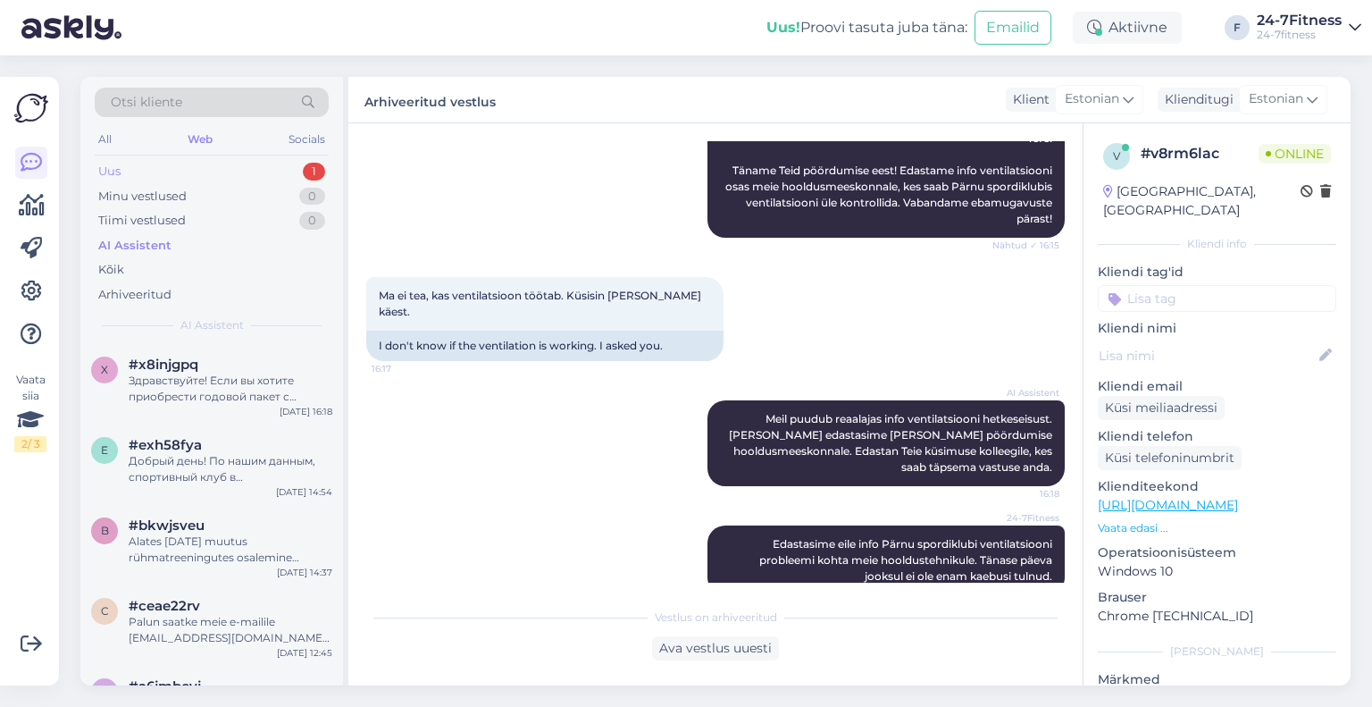
click at [234, 172] on div "Uus 1" at bounding box center [212, 171] width 234 height 25
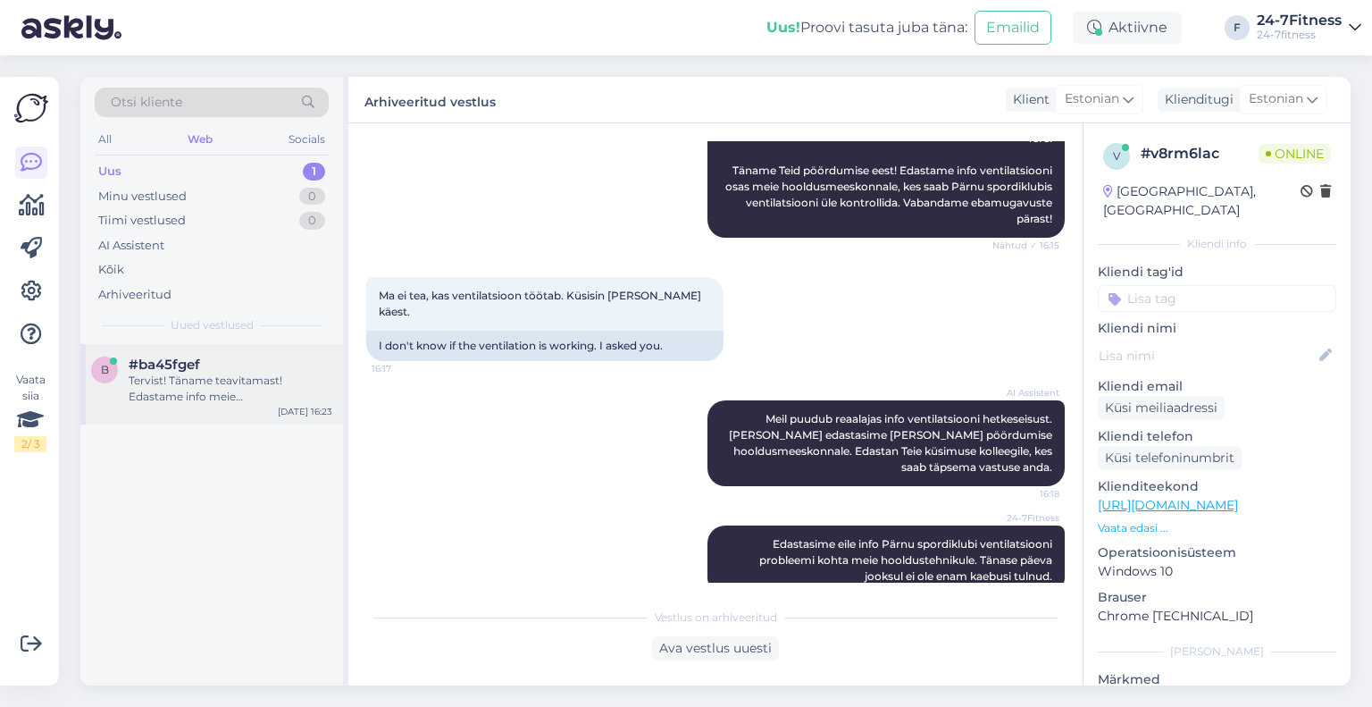
click at [243, 373] on div "Tervist! Täname teavitamast! Edastame info meie hooldusmeeskonnale, kes saab Pä…" at bounding box center [231, 389] width 204 height 32
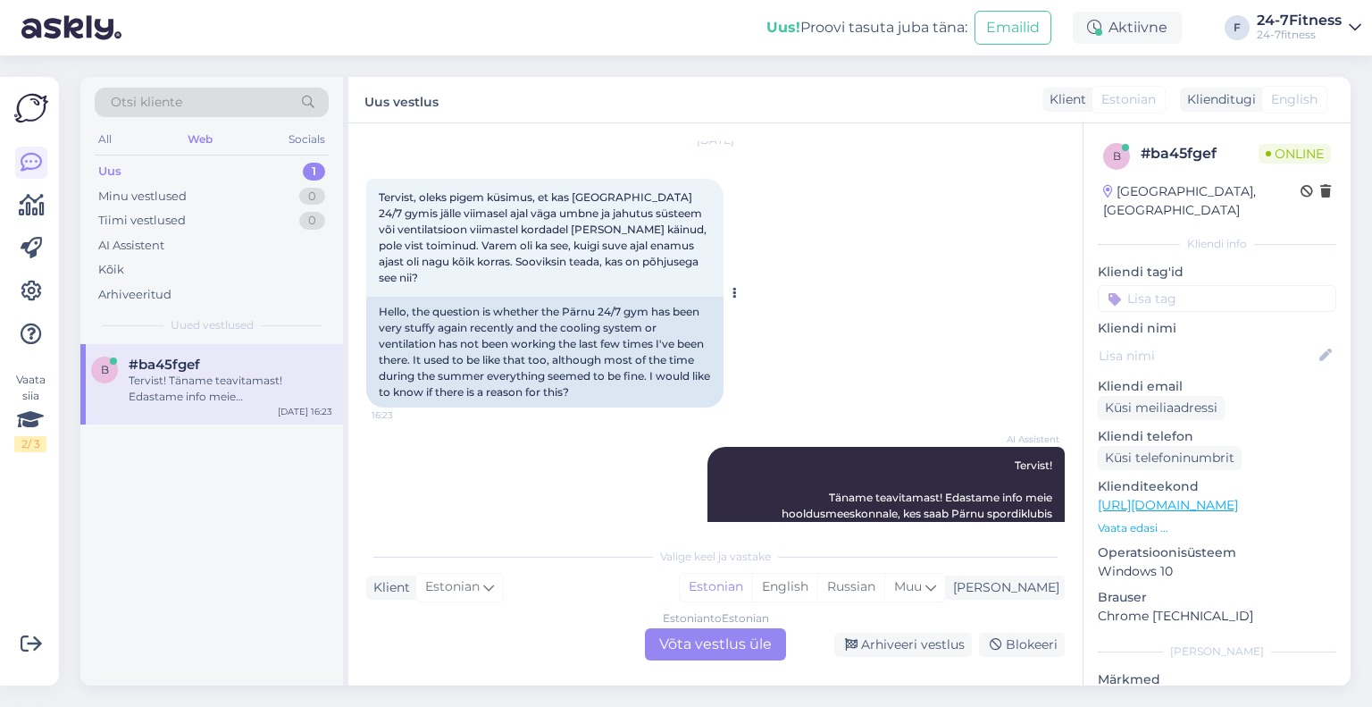
scroll to position [87, 0]
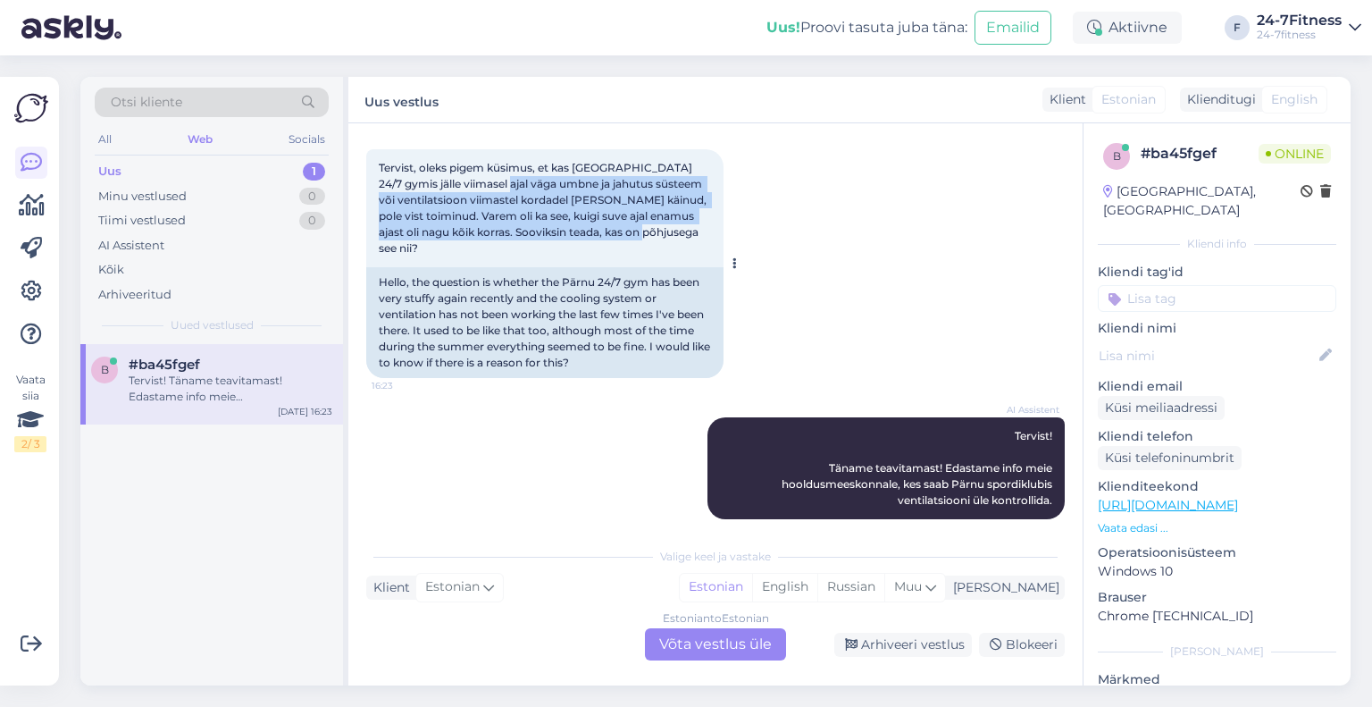
drag, startPoint x: 700, startPoint y: 231, endPoint x: 490, endPoint y: 184, distance: 214.4
click at [490, 184] on span "Tervist, oleks pigem küsimus, et kas [GEOGRAPHIC_DATA] 24/7 gymis jälle viimase…" at bounding box center [544, 208] width 331 height 94
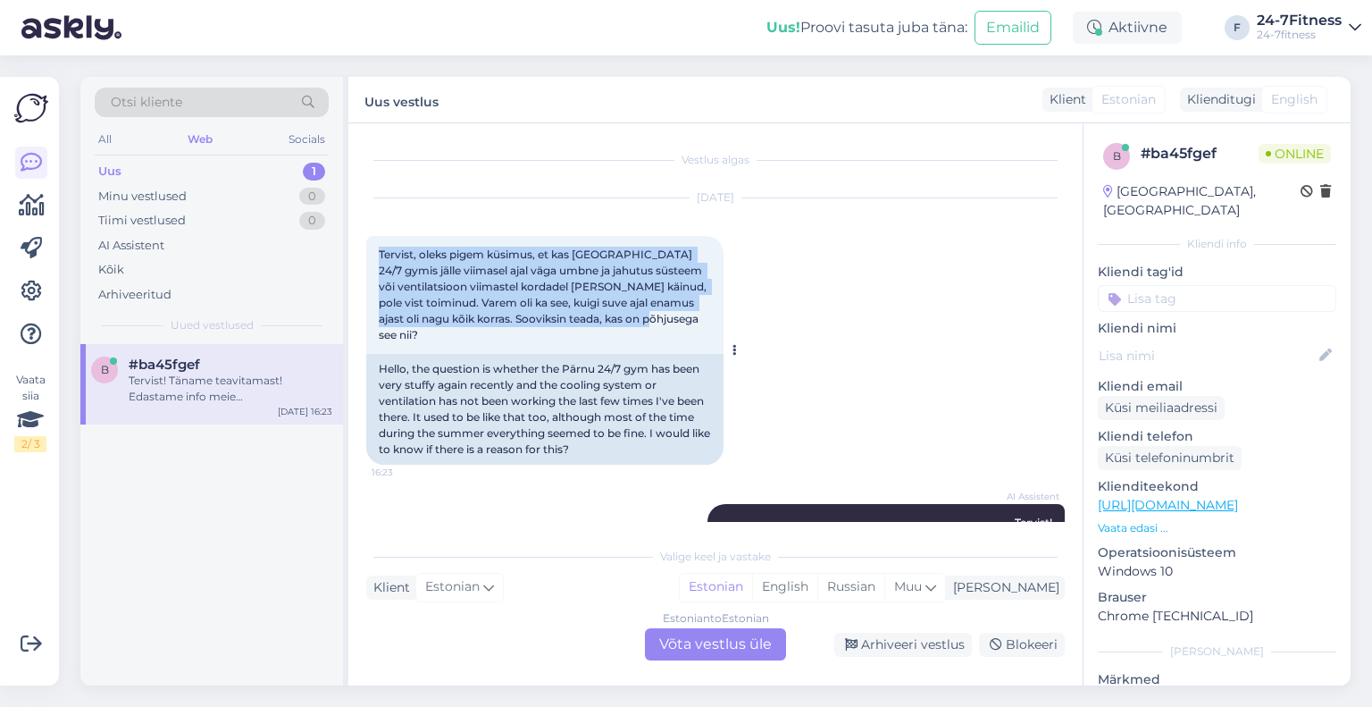
drag, startPoint x: 713, startPoint y: 234, endPoint x: 365, endPoint y: 236, distance: 347.5
click at [366, 236] on div "Tervist, oleks pigem küsimus, et kas [GEOGRAPHIC_DATA] 24/7 gymis jälle viimase…" at bounding box center [544, 295] width 357 height 118
copy span "Tervist, oleks pigem küsimus, et kas [GEOGRAPHIC_DATA] 24/7 gymis jälle viimase…"
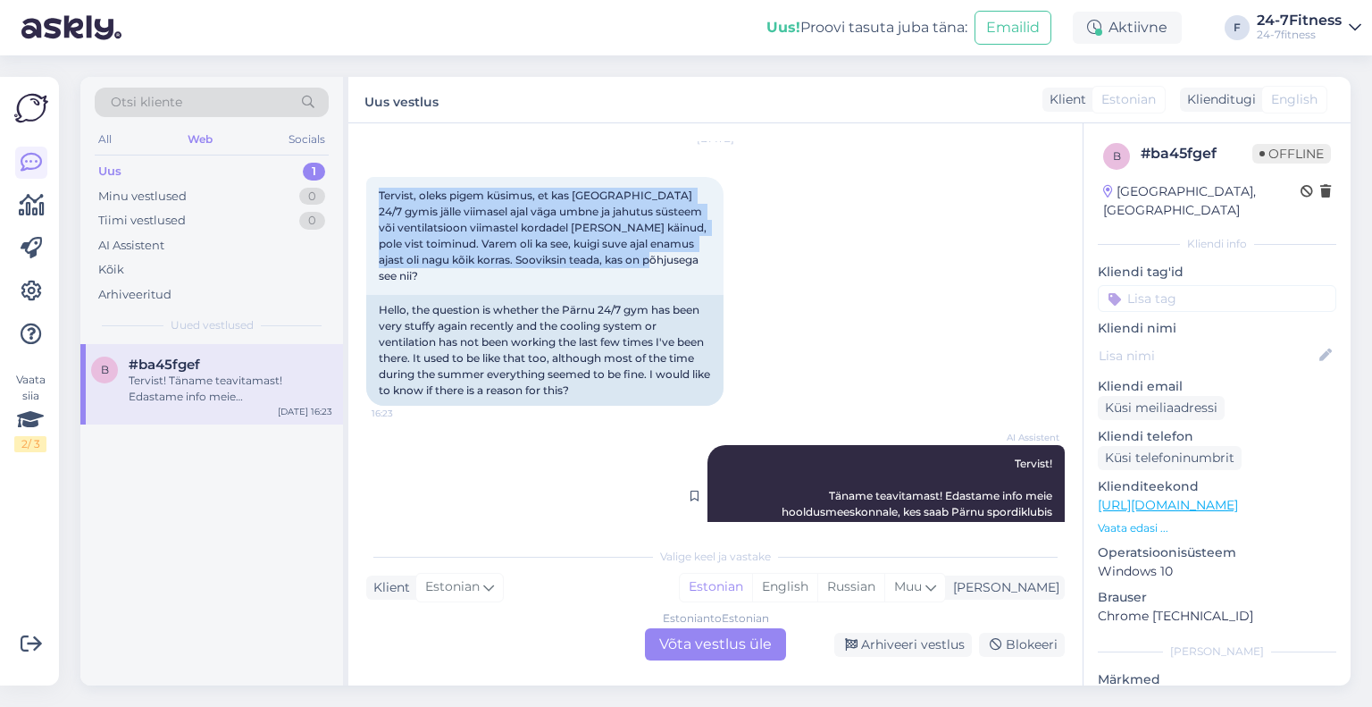
scroll to position [87, 0]
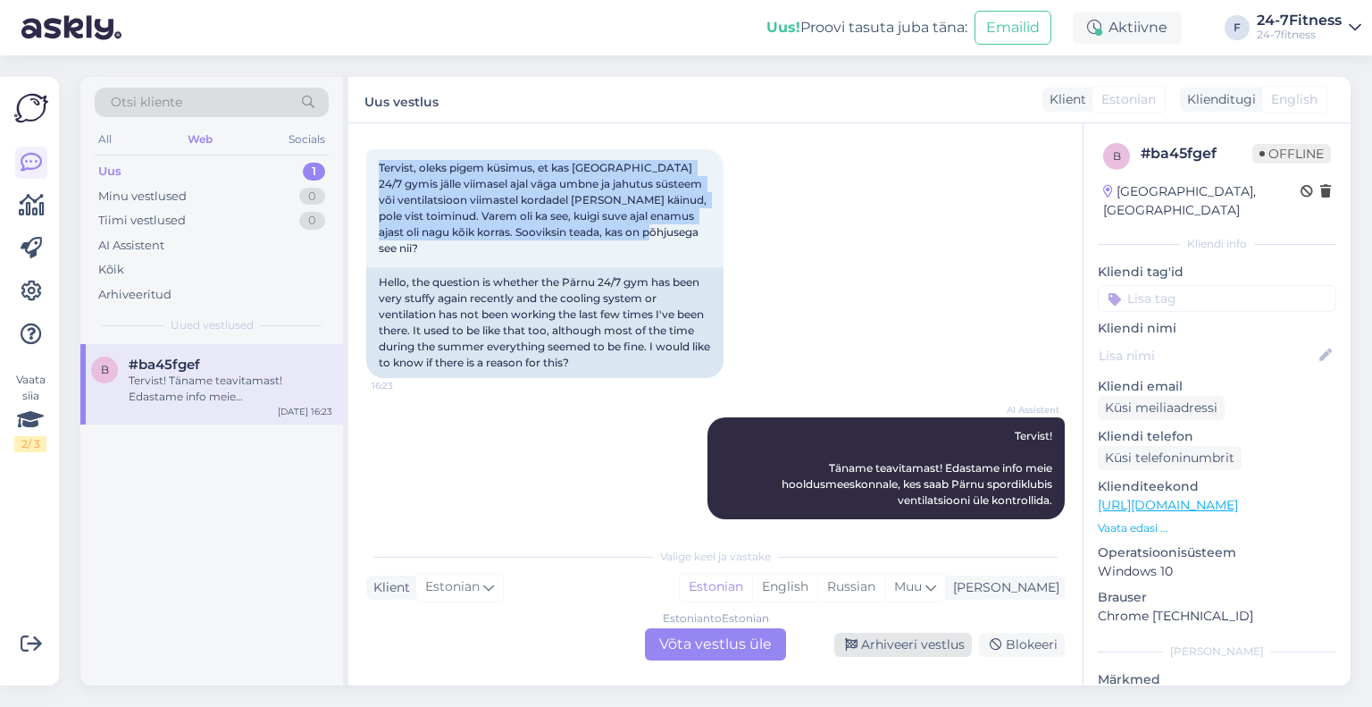
click at [911, 645] on div "Arhiveeri vestlus" at bounding box center [903, 645] width 138 height 24
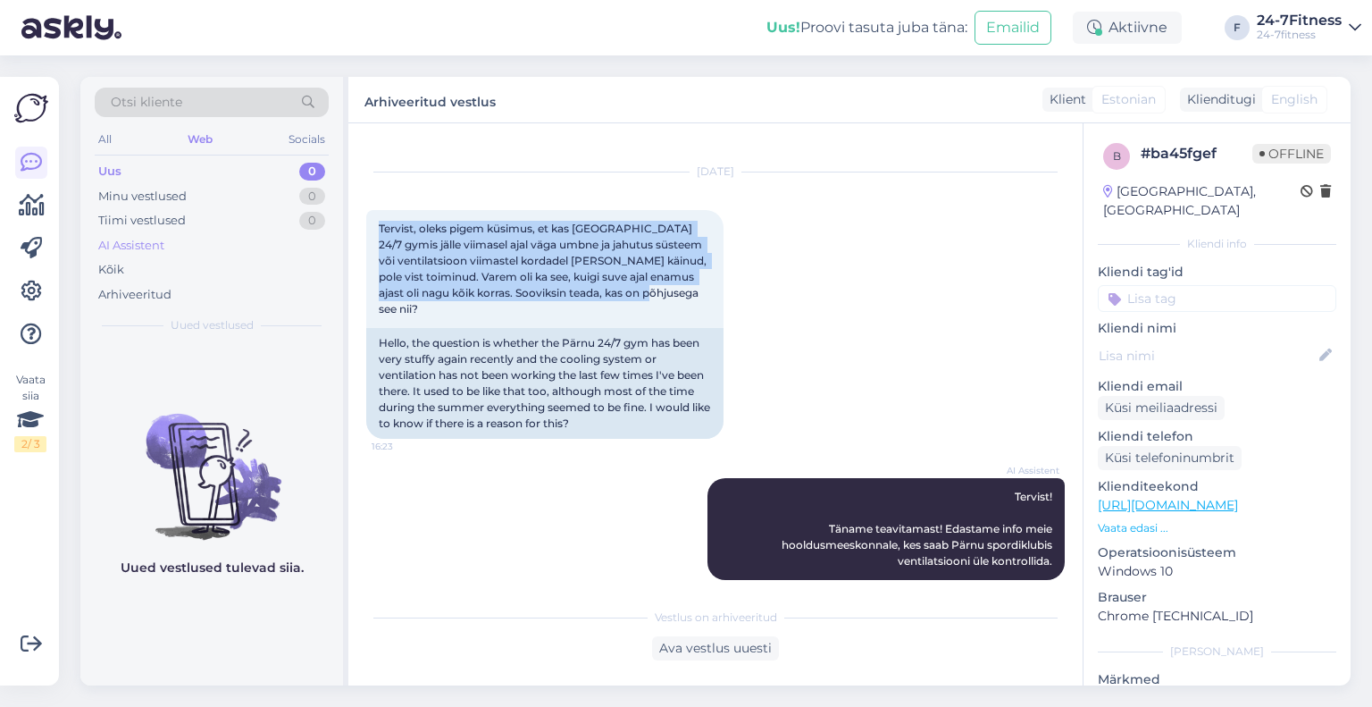
click at [171, 248] on div "AI Assistent" at bounding box center [212, 245] width 234 height 25
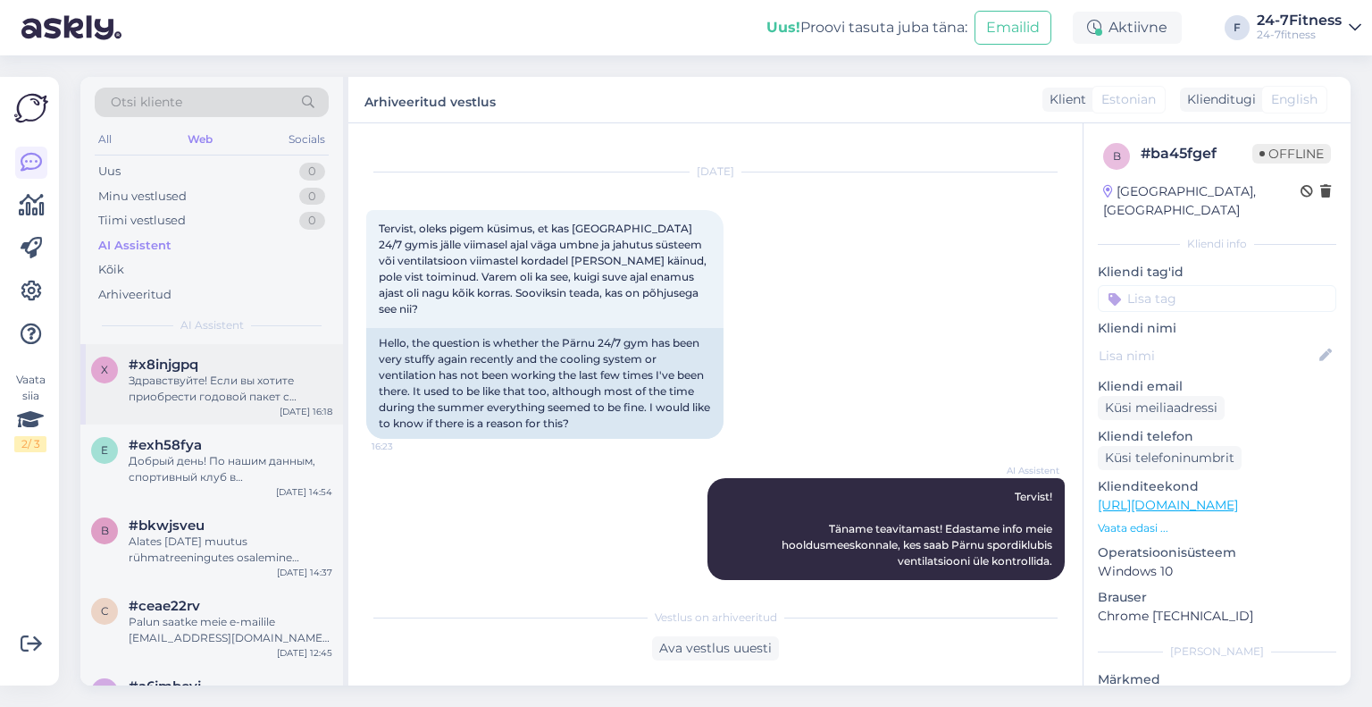
click at [210, 381] on div "Здравствуйте! Если вы хотите приобрести годовой пакет с договором, необходимо у…" at bounding box center [231, 389] width 204 height 32
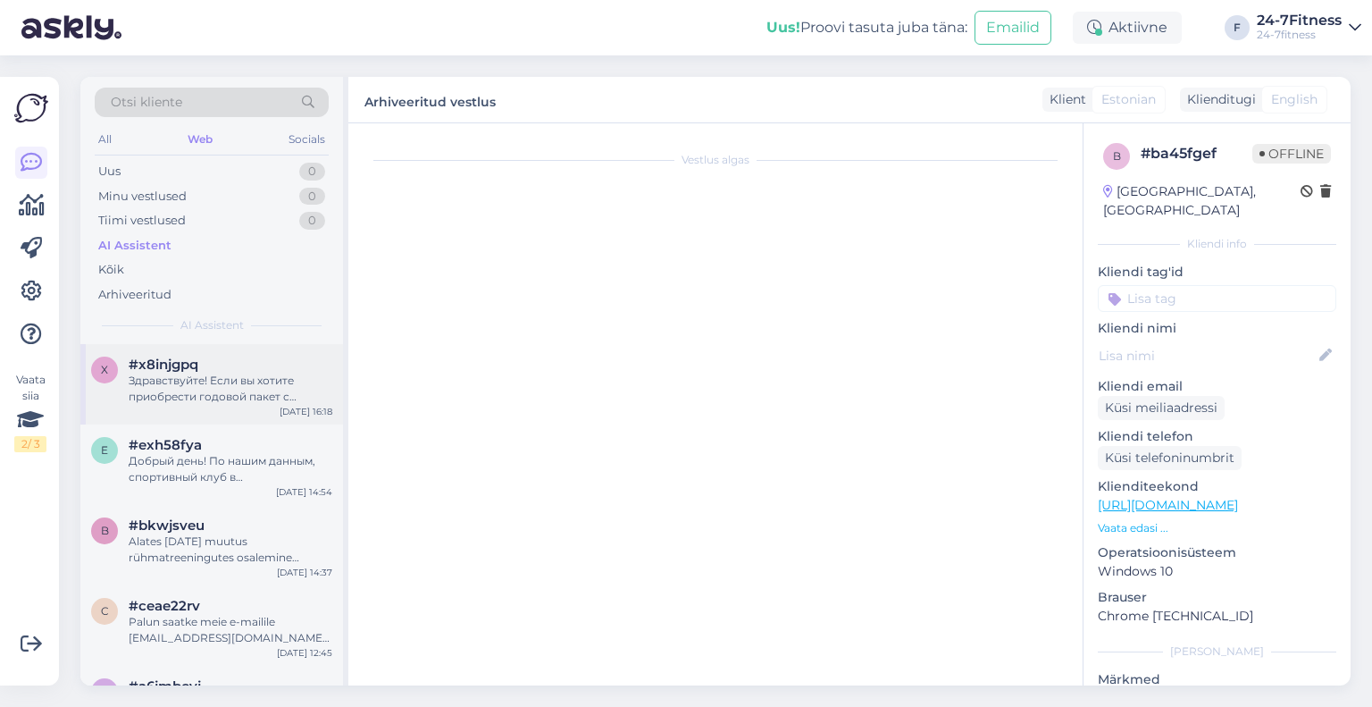
scroll to position [11, 0]
